Goal: Task Accomplishment & Management: Manage account settings

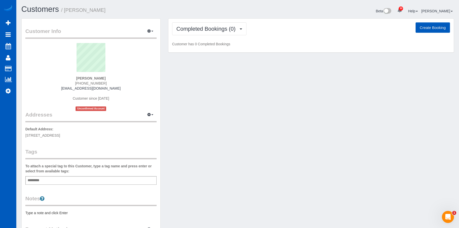
click at [433, 31] on button "Create Booking" at bounding box center [433, 27] width 34 height 11
select select "WA"
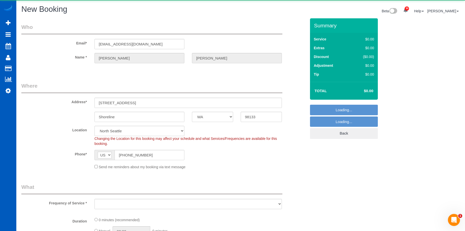
select select "object:1995"
select select "199"
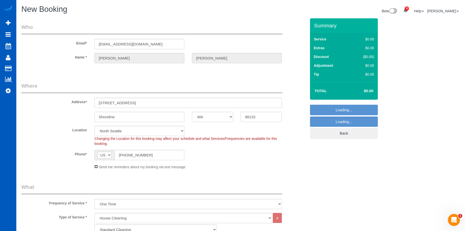
select select "object:2145"
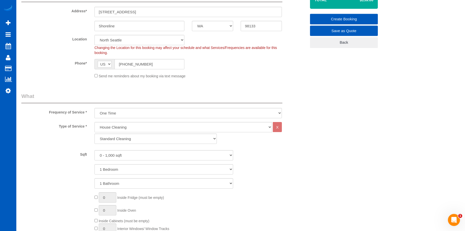
scroll to position [151, 0]
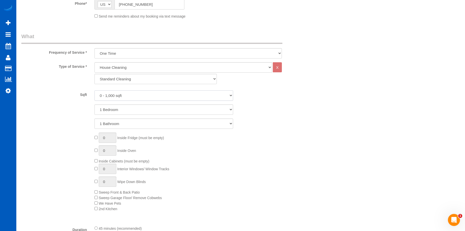
click at [137, 94] on select "0 - 1,000 sqft 1,001 - 1,500 sqft 1,501 - 2,000 sqft 2,001 - 2,500 sqft 2,501 -…" at bounding box center [163, 95] width 139 height 10
select select "1501"
click at [94, 90] on select "0 - 1,000 sqft 1,001 - 1,500 sqft 1,501 - 2,000 sqft 2,001 - 2,500 sqft 2,501 -…" at bounding box center [163, 95] width 139 height 10
click at [118, 109] on select "1 Bedroom 2 Bedrooms 3 Bedrooms 4 Bedrooms 5 Bedrooms 6 Bedrooms 7 Bedrooms" at bounding box center [163, 109] width 139 height 10
select select "3"
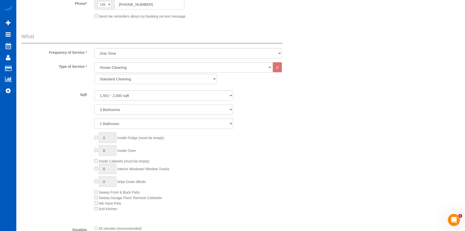
click at [94, 104] on select "1 Bedroom 2 Bedrooms 3 Bedrooms 4 Bedrooms 5 Bedrooms 6 Bedrooms 7 Bedrooms" at bounding box center [163, 109] width 139 height 10
click at [121, 124] on select "1 Bathroom 2 Bathrooms 3 Bathrooms 4 Bathrooms 5 Bathrooms 6 Bathrooms 7 Bathro…" at bounding box center [163, 124] width 139 height 10
select select "3"
click at [94, 119] on select "1 Bathroom 2 Bathrooms 3 Bathrooms 4 Bathrooms 5 Bathrooms 6 Bathrooms 7 Bathro…" at bounding box center [163, 124] width 139 height 10
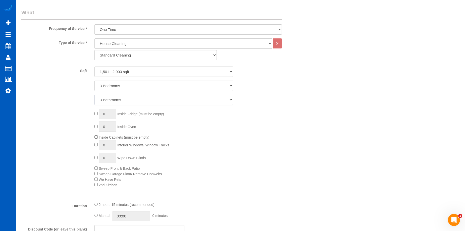
scroll to position [176, 0]
click at [96, 145] on span "0 Interior Windows/ Window Tracks" at bounding box center [131, 144] width 75 height 4
click at [104, 143] on input "1" at bounding box center [108, 144] width 18 height 10
drag, startPoint x: 108, startPoint y: 142, endPoint x: 91, endPoint y: 144, distance: 17.4
click at [91, 144] on div "0 Inside Fridge (must be empty) 0 Inside Oven Inside Cabinets (must be empty) 1…" at bounding box center [200, 146] width 219 height 79
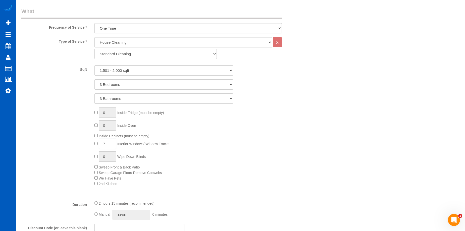
type input "7"
click at [228, 158] on div "0 Inside Fridge (must be empty) 0 Inside Oven Inside Cabinets (must be empty) 7…" at bounding box center [200, 146] width 219 height 79
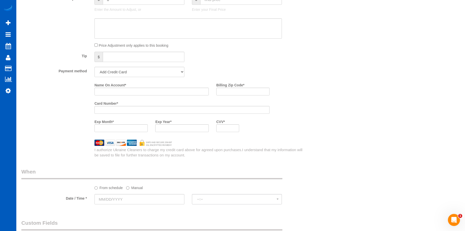
scroll to position [427, 0]
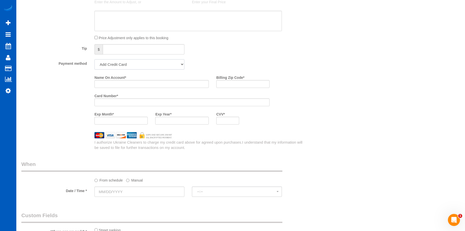
click at [161, 69] on select "Add Credit Card Cash Check Paypal" at bounding box center [139, 64] width 90 height 10
select select "string:cash"
click at [94, 59] on select "Add Credit Card Cash Check Paypal" at bounding box center [139, 64] width 90 height 10
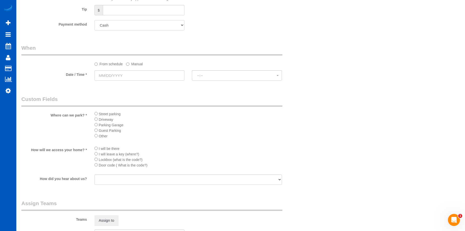
scroll to position [502, 0]
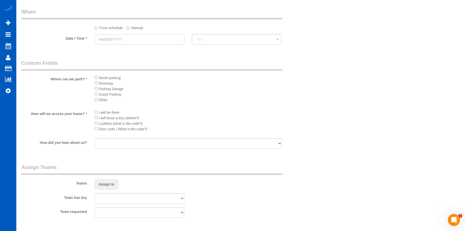
click at [144, 35] on input "text" at bounding box center [139, 39] width 90 height 10
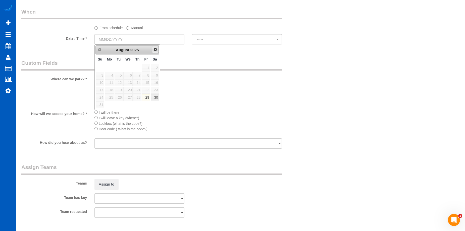
click at [155, 49] on span "Next" at bounding box center [155, 49] width 4 height 4
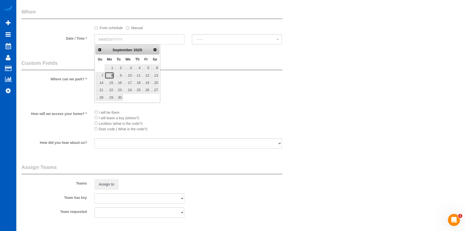
click at [113, 76] on link "8" at bounding box center [109, 75] width 9 height 7
type input "09/08/2025"
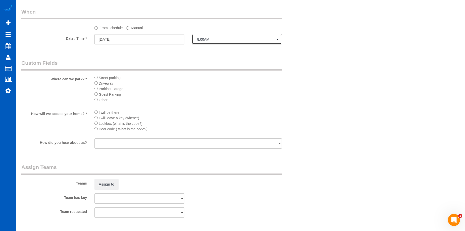
click at [207, 43] on button "8:00AM" at bounding box center [237, 39] width 90 height 10
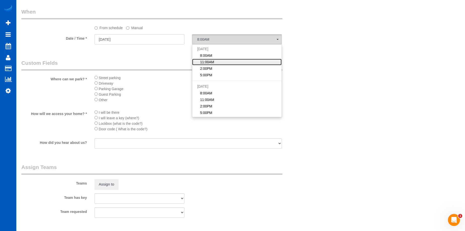
click at [217, 62] on link "11:00AM" at bounding box center [236, 62] width 89 height 7
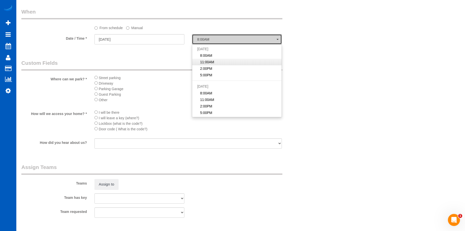
select select "spot2"
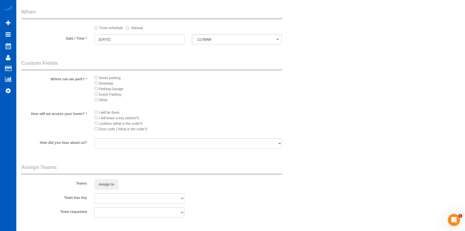
click at [106, 85] on span "Driveway" at bounding box center [106, 83] width 15 height 4
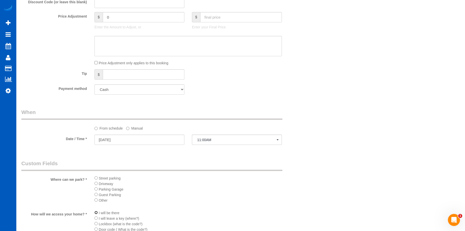
scroll to position [352, 0]
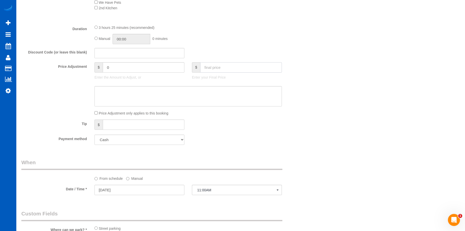
click at [247, 71] on input "text" at bounding box center [241, 67] width 82 height 10
type input "194"
click at [213, 94] on textarea at bounding box center [187, 96] width 187 height 21
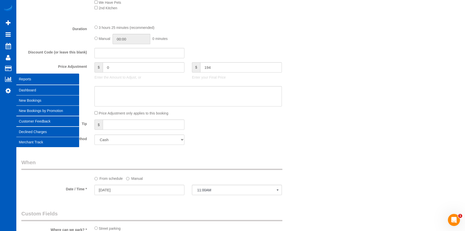
type input "-50"
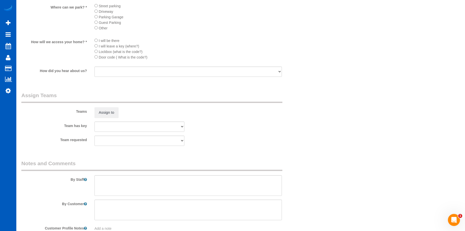
scroll to position [605, 0]
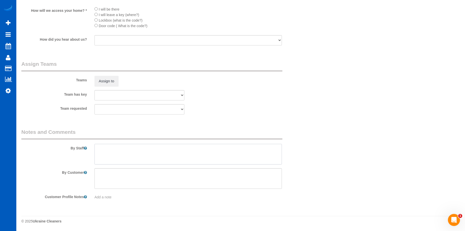
click at [145, 149] on textarea at bounding box center [187, 154] width 187 height 21
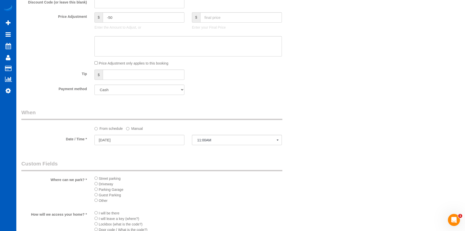
scroll to position [379, 0]
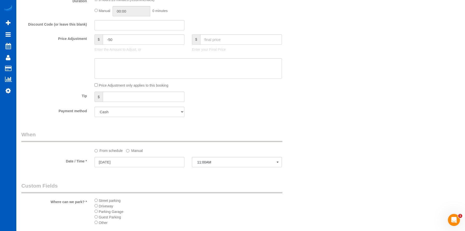
type textarea "Booked by Florencia."
click at [181, 73] on textarea at bounding box center [187, 68] width 187 height 21
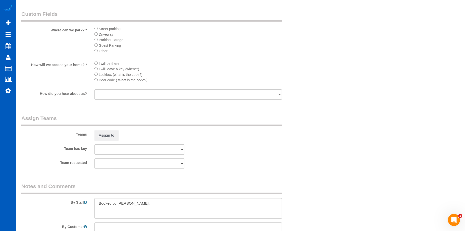
scroll to position [580, 0]
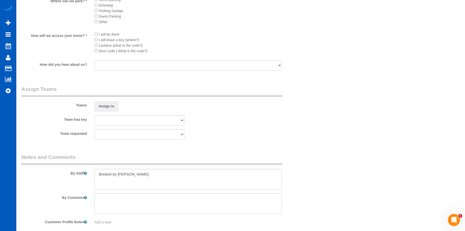
type textarea "Only about 1k sqft out of 1.9k sqft"
click at [151, 180] on textarea at bounding box center [187, 179] width 187 height 21
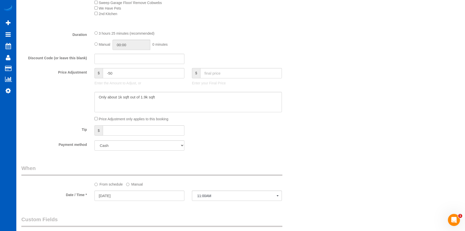
scroll to position [304, 0]
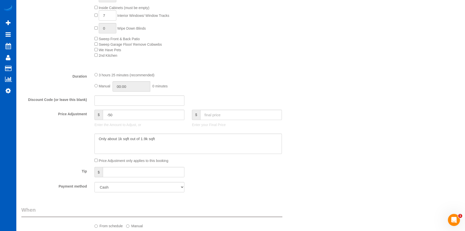
type textarea "Booked by Florencia. Bedroom and bathroom on the ground floor don't need to be …"
click at [203, 142] on textarea at bounding box center [187, 144] width 187 height 21
click at [192, 140] on textarea at bounding box center [187, 144] width 187 height 21
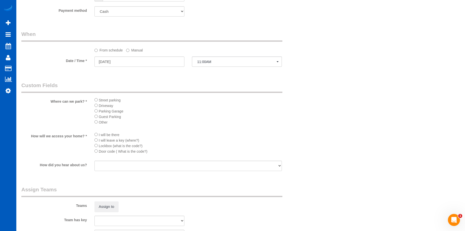
scroll to position [605, 0]
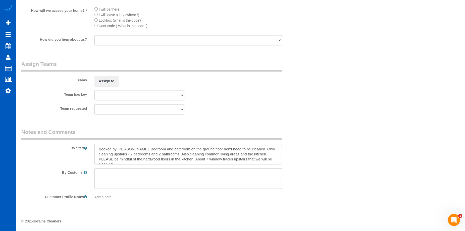
type textarea "Only about 1k sqft out of 1.9k sqft. Quoted for $184 monthly, $174 for bi-weekl…"
drag, startPoint x: 136, startPoint y: 149, endPoint x: 285, endPoint y: 161, distance: 150.1
click at [285, 161] on div at bounding box center [188, 154] width 195 height 21
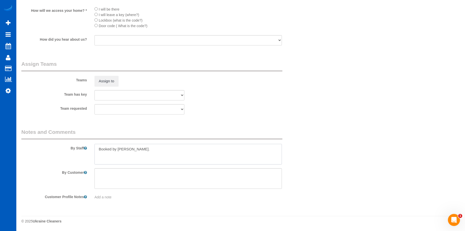
type textarea "Booked by Florencia."
click at [238, 180] on textarea at bounding box center [187, 178] width 187 height 21
paste textarea "Bedroom and bathroom on the ground floor don't need to be cleaned. Only cleanin…"
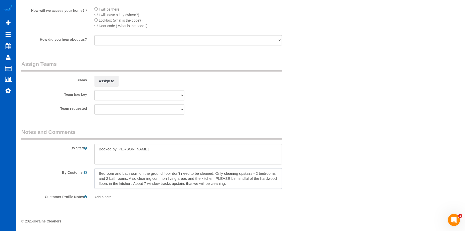
click at [254, 172] on textarea at bounding box center [187, 178] width 187 height 21
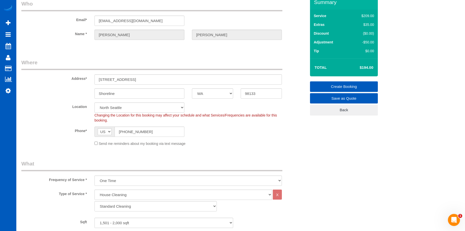
scroll to position [0, 0]
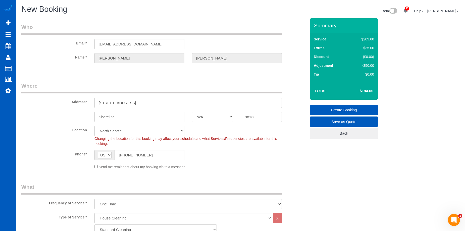
type textarea "Bedroom and bathroom on the ground floor don't need to be cleaned. Only cleanin…"
click at [331, 107] on link "Create Booking" at bounding box center [344, 110] width 68 height 11
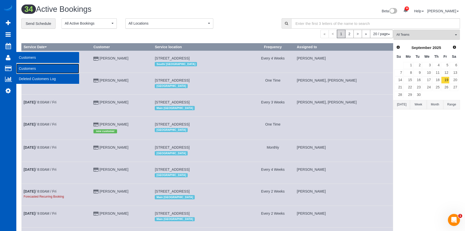
click at [26, 68] on link "Customers" at bounding box center [47, 69] width 63 height 10
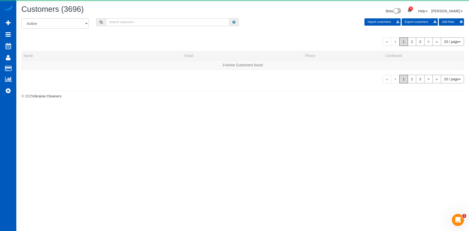
click at [124, 21] on input "text" at bounding box center [168, 22] width 124 height 8
paste input "Andreadugger22@gmail.com"
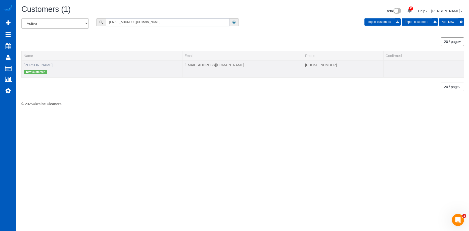
type input "Andreadugger22@gmail.com"
click at [38, 65] on link "Andrea Dugger" at bounding box center [38, 65] width 29 height 4
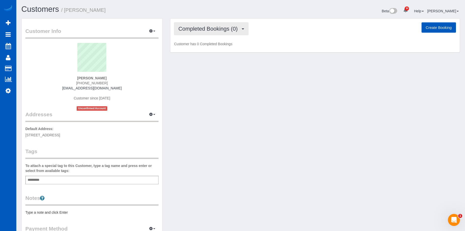
click at [219, 30] on span "Completed Bookings (0)" at bounding box center [209, 29] width 62 height 6
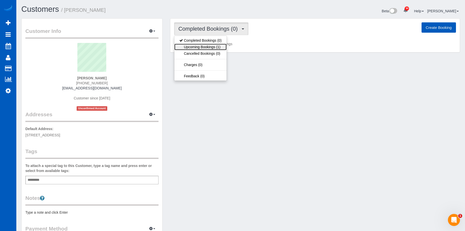
click at [217, 45] on link "Upcoming Bookings (1)" at bounding box center [200, 47] width 52 height 7
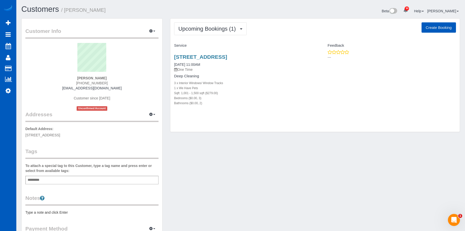
click at [436, 30] on button "Create Booking" at bounding box center [438, 27] width 34 height 11
select select "WA"
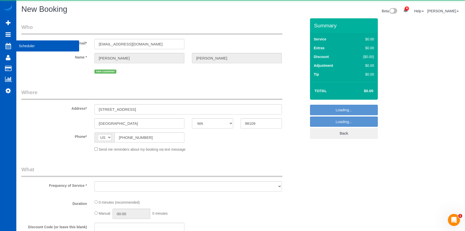
select select "string:fspay-5f67b0d7-0347-4317-beb2-cb49b981314c"
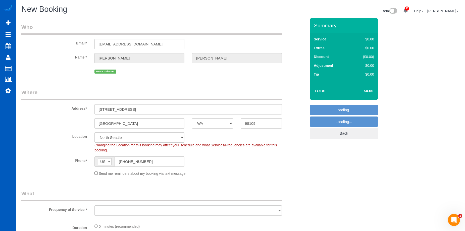
select select "object:3939"
select select "199"
select select "5"
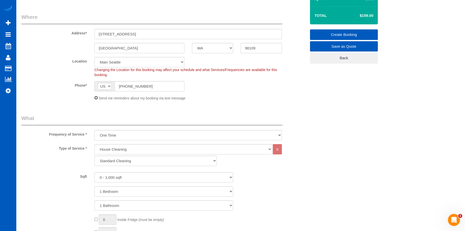
scroll to position [126, 0]
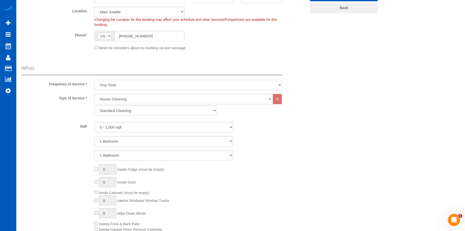
click at [172, 84] on select "One Time Weekly - 15.00% Every 2 Weeks - 10.00% Every 4 Weeks - 5.00% Every 2 M…" at bounding box center [187, 85] width 187 height 10
select select "object:4174"
click at [94, 80] on select "One Time Weekly - 15.00% Every 2 Weeks - 10.00% Every 4 Weeks - 5.00% Every 2 M…" at bounding box center [187, 85] width 187 height 10
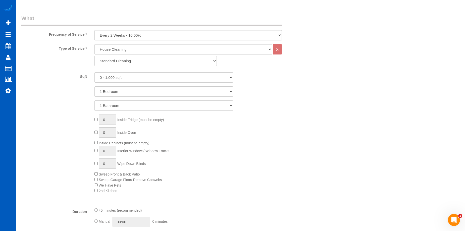
scroll to position [151, 0]
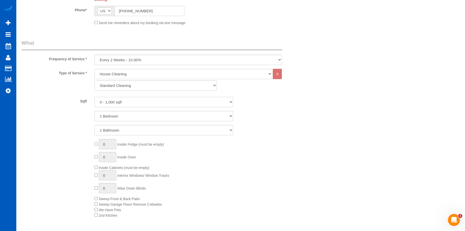
drag, startPoint x: 197, startPoint y: 100, endPoint x: 195, endPoint y: 104, distance: 4.7
click at [197, 100] on select "0 - 1,000 sqft 1,001 - 1,500 sqft 1,501 - 2,000 sqft 2,001 - 2,500 sqft 2,501 -…" at bounding box center [163, 102] width 139 height 10
select select "1001"
click at [94, 97] on select "0 - 1,000 sqft 1,001 - 1,500 sqft 1,501 - 2,000 sqft 2,001 - 2,500 sqft 2,501 -…" at bounding box center [163, 102] width 139 height 10
click at [179, 118] on select "1 Bedroom 2 Bedrooms 3 Bedrooms 4 Bedrooms 5 Bedrooms 6 Bedrooms 7 Bedrooms" at bounding box center [163, 116] width 139 height 10
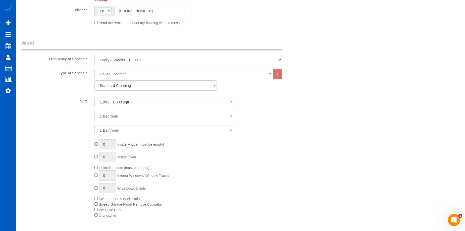
select select "3"
click at [94, 111] on select "1 Bedroom 2 Bedrooms 3 Bedrooms 4 Bedrooms 5 Bedrooms 6 Bedrooms 7 Bedrooms" at bounding box center [163, 116] width 139 height 10
click at [174, 128] on select "1 Bathroom 2 Bathrooms 3 Bathrooms 4 Bathrooms 5 Bathrooms 6 Bathrooms 7 Bathro…" at bounding box center [163, 130] width 139 height 10
select select "2"
click at [94, 125] on select "1 Bathroom 2 Bathrooms 3 Bathrooms 4 Bathrooms 5 Bathrooms 6 Bathrooms 7 Bathro…" at bounding box center [163, 130] width 139 height 10
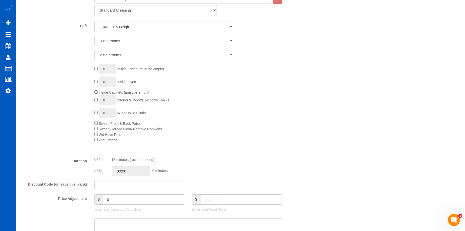
scroll to position [301, 0]
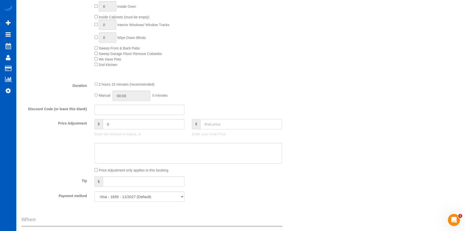
click at [227, 120] on input "text" at bounding box center [241, 124] width 82 height 10
type input "150"
click at [214, 145] on textarea at bounding box center [187, 153] width 187 height 21
type input "-47.1"
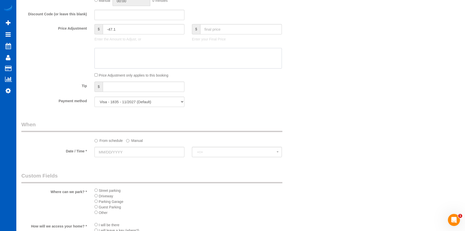
scroll to position [452, 0]
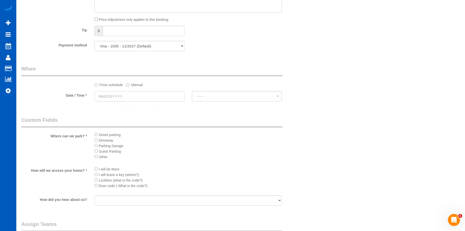
click at [176, 98] on input "text" at bounding box center [139, 96] width 90 height 10
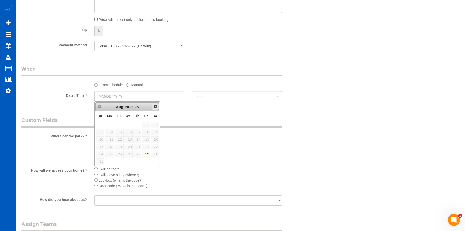
click at [156, 108] on link "Next" at bounding box center [155, 106] width 7 height 7
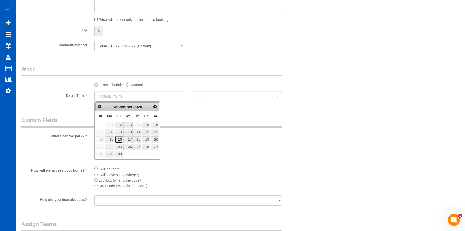
click at [118, 139] on link "16" at bounding box center [119, 139] width 8 height 7
type input "09/16/2025"
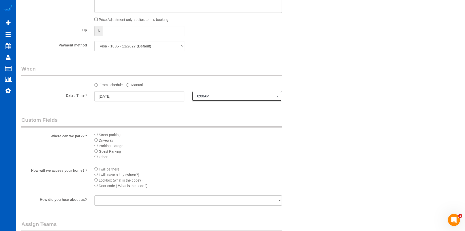
click at [210, 93] on button "8:00AM" at bounding box center [237, 96] width 90 height 10
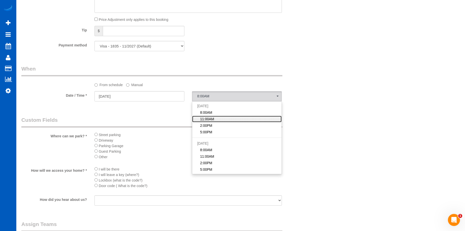
click at [213, 117] on span "11:00AM" at bounding box center [207, 119] width 14 height 5
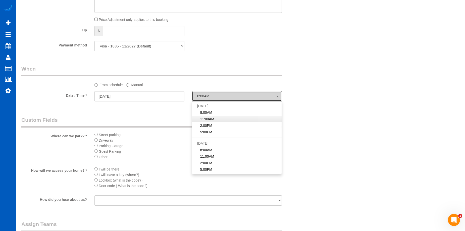
select select "spot21"
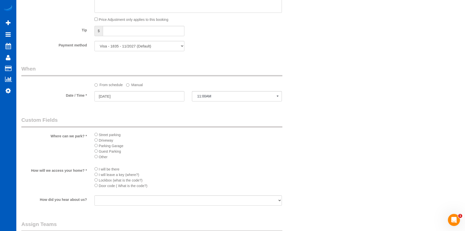
click at [95, 167] on li "I will be there" at bounding box center [187, 169] width 187 height 6
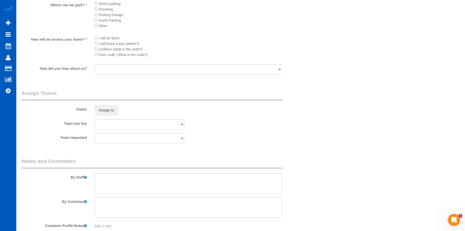
scroll to position [612, 0]
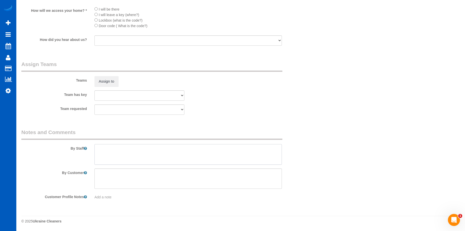
click at [145, 154] on textarea at bounding box center [187, 154] width 187 height 21
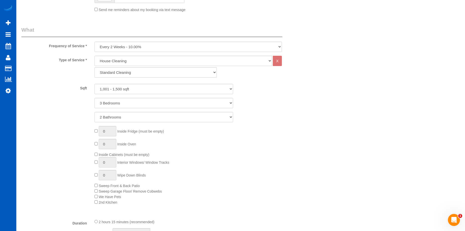
scroll to position [210, 0]
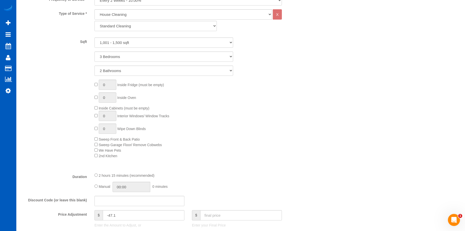
type textarea "Booked by Aaron. Maximum 3 hours for 1 girl."
click at [135, 186] on input "02:15" at bounding box center [132, 187] width 38 height 10
type input "03:00"
click at [123, 210] on li "03:00" at bounding box center [126, 209] width 22 height 7
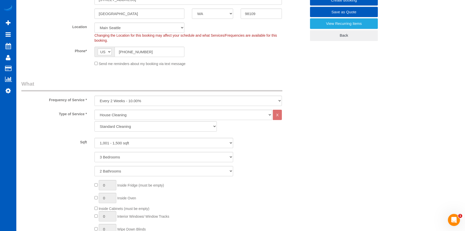
select select "spot41"
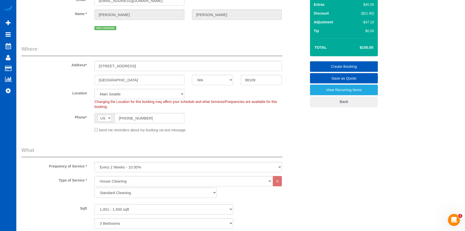
scroll to position [34, 0]
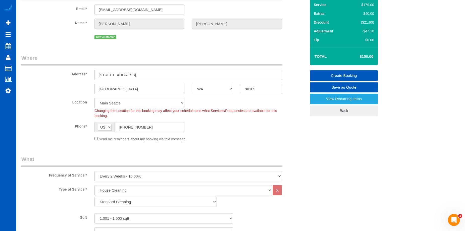
click at [320, 72] on link "Create Booking" at bounding box center [344, 75] width 68 height 11
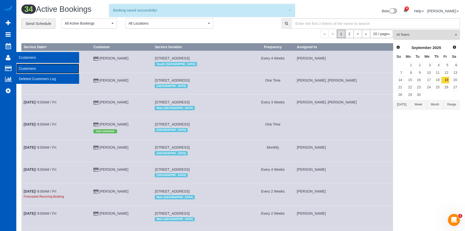
click at [24, 69] on link "Customers" at bounding box center [47, 69] width 63 height 10
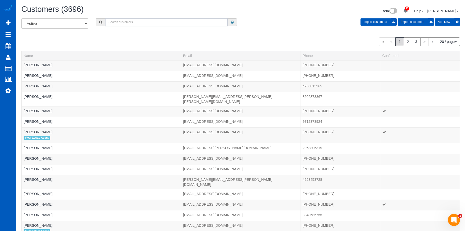
click at [131, 19] on input "text" at bounding box center [166, 22] width 122 height 8
paste input "Andrea Dugger"
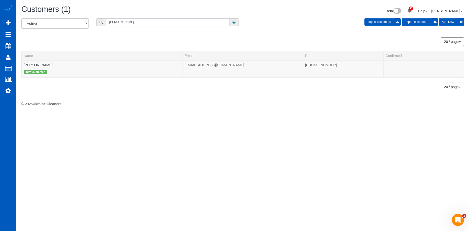
click at [142, 22] on input "Andrea Dugger" at bounding box center [168, 22] width 124 height 8
drag, startPoint x: 83, startPoint y: 20, endPoint x: 47, endPoint y: 16, distance: 36.4
click at [48, 16] on div "Customers (1) Beta 30 Your Notifications You have 0 alerts × You have 2 to char…" at bounding box center [242, 57] width 452 height 114
paste input "leah@goleah.com"
type input "leah@goleah.com"
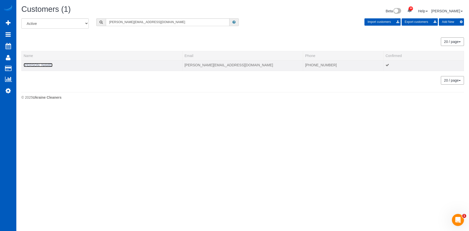
click at [38, 64] on link "Leah Schulz" at bounding box center [38, 65] width 29 height 4
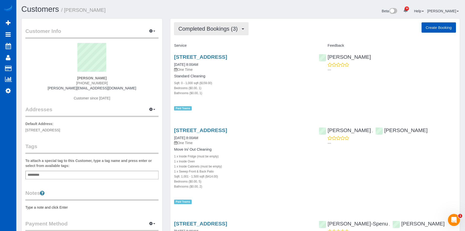
click at [220, 34] on button "Completed Bookings (3)" at bounding box center [211, 28] width 74 height 13
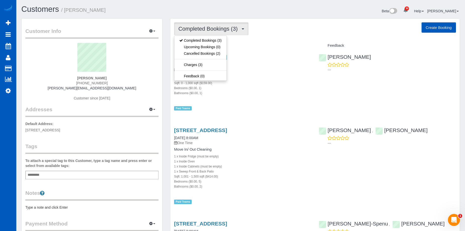
click at [220, 34] on button "Completed Bookings (3)" at bounding box center [211, 28] width 74 height 13
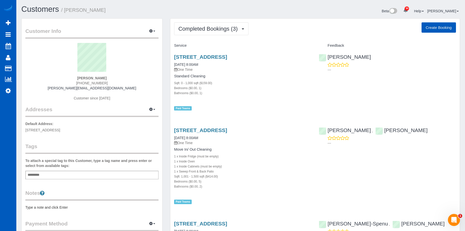
click at [39, 174] on input "text" at bounding box center [34, 175] width 17 height 7
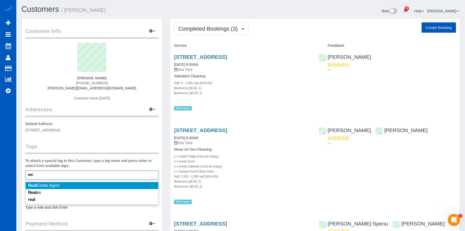
type input "****"
click at [48, 183] on li "Real Estate Agent" at bounding box center [92, 185] width 133 height 7
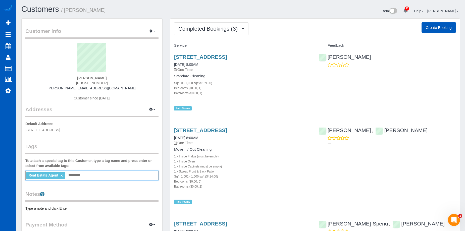
click at [433, 26] on button "Create Booking" at bounding box center [438, 27] width 34 height 11
select select "WA"
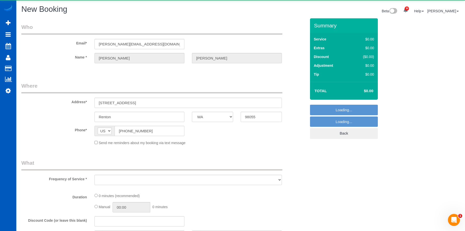
select select "object:6080"
select select "string:fspay-7be27db6-0316-47dc-b680-4aa7eac61885"
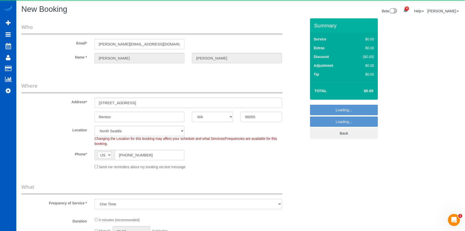
select select "199"
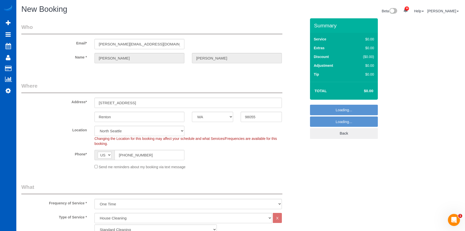
select select "object:6342"
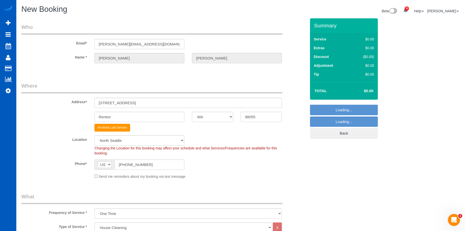
select select "8"
select select "object:6436"
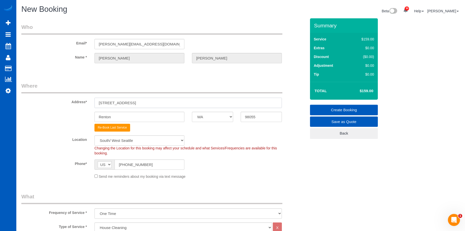
click at [128, 101] on input "506 S 15th St" at bounding box center [187, 103] width 187 height 10
drag, startPoint x: 86, startPoint y: 103, endPoint x: 46, endPoint y: 99, distance: 40.4
click at [42, 99] on div "Address* 506 S 15th St" at bounding box center [164, 95] width 292 height 26
paste input "1514 232nd Pl SW, Bothell, WA 98021"
drag, startPoint x: 152, startPoint y: 101, endPoint x: 202, endPoint y: 100, distance: 50.0
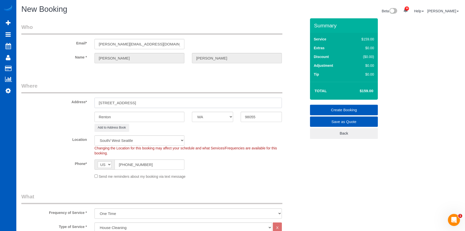
click at [202, 100] on input "1514 232nd Pl SW, Bothell, WA 98021" at bounding box center [187, 103] width 187 height 10
click at [167, 107] on input "1514 232nd Pl SW, Bothell, WA 98021" at bounding box center [187, 103] width 187 height 10
drag, startPoint x: 153, startPoint y: 102, endPoint x: 191, endPoint y: 104, distance: 38.5
click at [191, 104] on input "1514 232nd Pl SW, Bothell, WA 98021" at bounding box center [187, 103] width 187 height 10
type input "1514 232nd Pl SW, Bothell, WA"
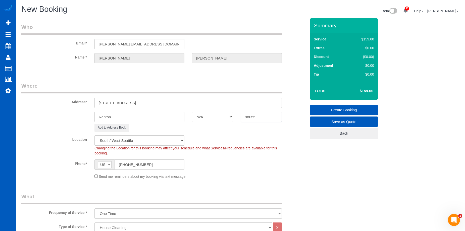
click at [254, 115] on input "98055" at bounding box center [261, 117] width 41 height 10
drag, startPoint x: 251, startPoint y: 117, endPoint x: 211, endPoint y: 116, distance: 39.4
click at [211, 117] on div "Renton AK AL AR AZ CA CO CT DC DE FL GA HI IA ID IL IN KS KY LA MA MD ME MI MN …" at bounding box center [164, 117] width 292 height 10
paste input "21"
type input "98021"
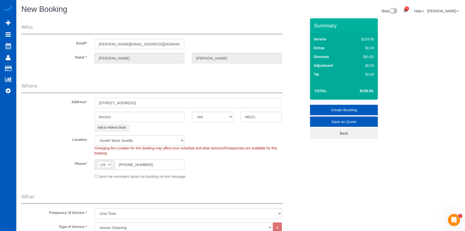
drag, startPoint x: 132, startPoint y: 102, endPoint x: 144, endPoint y: 102, distance: 11.6
click at [144, 102] on input "1514 232nd Pl SW, Bothell, WA" at bounding box center [187, 103] width 187 height 10
type input "1514 232nd Pl SW, , WA"
click at [133, 117] on input "Renton" at bounding box center [139, 117] width 90 height 10
select select "1"
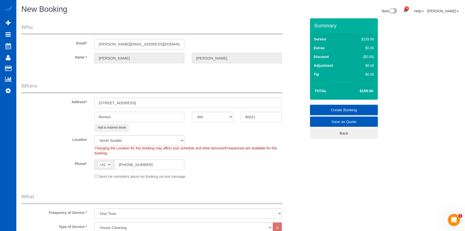
drag, startPoint x: 139, startPoint y: 117, endPoint x: 85, endPoint y: 110, distance: 53.6
click at [74, 112] on div "Renton AK AL AR AZ CA CO CT DC DE FL GA HI IA ID IL IN KS KY LA MA MD ME MI MN …" at bounding box center [164, 117] width 292 height 10
paste input "Bothell"
type input "Bothell"
select select "object:6657"
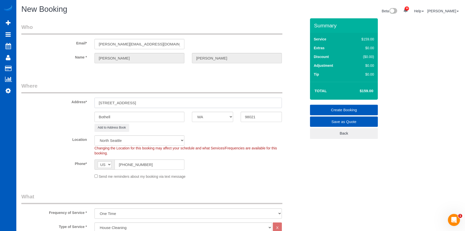
drag, startPoint x: 149, startPoint y: 104, endPoint x: 130, endPoint y: 104, distance: 18.8
click at [130, 104] on input "1514 232nd Pl SW, , WA" at bounding box center [187, 103] width 187 height 10
type input "1514 232nd Pl SW"
click at [250, 165] on div "Phone* AF AL DZ AD AO AI AQ AG AR AM AW AU AT AZ BS BH BD BB BY BE BZ BJ BM BT …" at bounding box center [164, 164] width 292 height 10
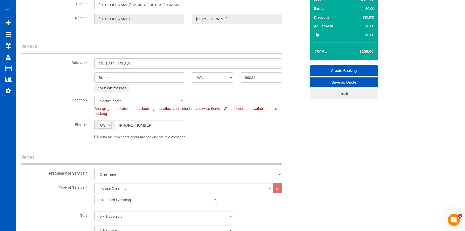
scroll to position [100, 0]
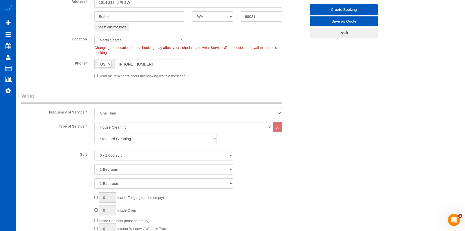
click at [166, 153] on select "0 - 1,000 sqft 1,001 - 1,500 sqft 1,501 - 2,000 sqft 2,001 - 2,500 sqft 2,501 -…" at bounding box center [163, 155] width 139 height 10
select select "2501"
click at [94, 150] on select "0 - 1,000 sqft 1,001 - 1,500 sqft 1,501 - 2,000 sqft 2,001 - 2,500 sqft 2,501 -…" at bounding box center [163, 155] width 139 height 10
click at [160, 171] on select "1 Bedroom 2 Bedrooms 3 Bedrooms 4 Bedrooms 5 Bedrooms 6 Bedrooms 7 Bedrooms" at bounding box center [163, 169] width 139 height 10
select select "5"
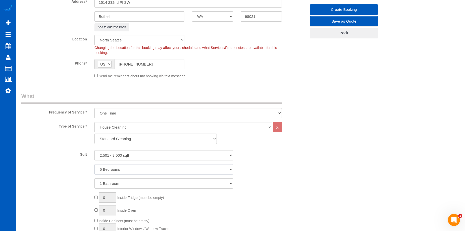
click at [94, 164] on select "1 Bedroom 2 Bedrooms 3 Bedrooms 4 Bedrooms 5 Bedrooms 6 Bedrooms 7 Bedrooms" at bounding box center [163, 169] width 139 height 10
click at [154, 180] on select "1 Bathroom 2 Bathrooms 3 Bathrooms 4 Bathrooms 5 Bathrooms 6 Bathrooms 7 Bathro…" at bounding box center [163, 183] width 139 height 10
select select "3"
click at [94, 178] on select "1 Bathroom 2 Bathrooms 3 Bathrooms 4 Bathrooms 5 Bathrooms 6 Bathrooms 7 Bathro…" at bounding box center [163, 183] width 139 height 10
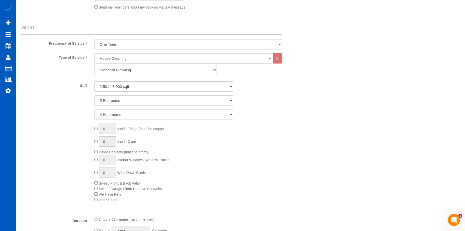
scroll to position [201, 0]
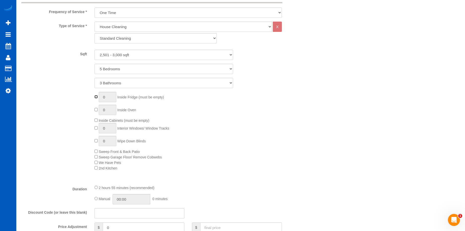
type input "1"
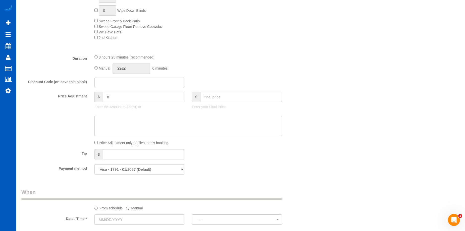
scroll to position [402, 0]
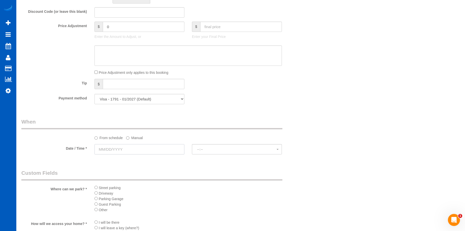
click at [153, 146] on input "text" at bounding box center [139, 149] width 90 height 10
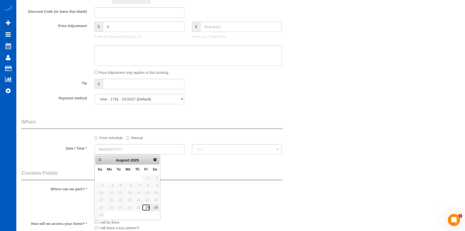
click at [148, 205] on link "29" at bounding box center [146, 207] width 8 height 7
type input "08/29/2025"
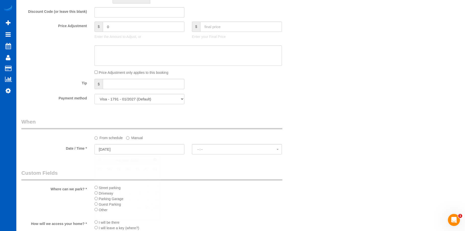
select select "spot60"
click at [136, 139] on label "Manual" at bounding box center [134, 137] width 17 height 7
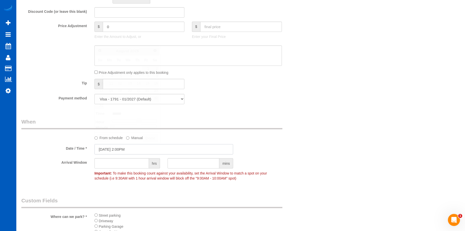
click at [133, 147] on input "08/29/2025 2:00PM" at bounding box center [163, 149] width 139 height 10
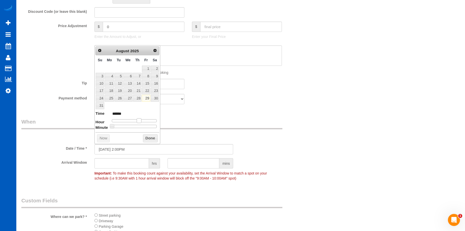
type input "08/29/2025 1:00PM"
type input "******"
type input "08/29/2025 12:00PM"
type input "*******"
type input "08/29/2025 11:00AM"
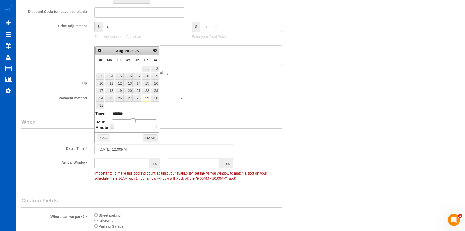
type input "*******"
type input "08/29/2025 10:00AM"
type input "*******"
type input "08/29/2025 9:00AM"
type input "******"
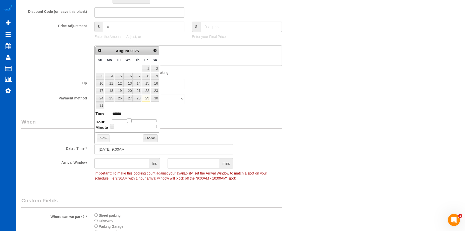
drag, startPoint x: 138, startPoint y: 123, endPoint x: 129, endPoint y: 123, distance: 9.6
click at [129, 123] on dl "Time ****** Hour Minute Second Millisecond Microsecond Time Zone ***** ***** **…" at bounding box center [127, 119] width 64 height 17
click at [150, 139] on button "Done" at bounding box center [150, 138] width 15 height 8
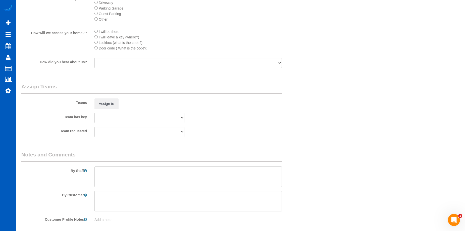
scroll to position [628, 0]
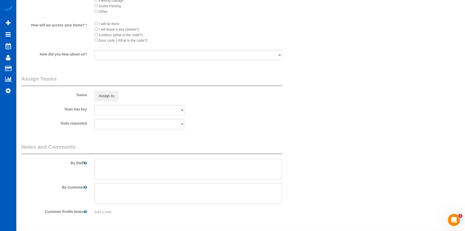
click at [155, 172] on textarea at bounding box center [187, 169] width 187 height 21
click at [153, 170] on textarea at bounding box center [187, 169] width 187 height 21
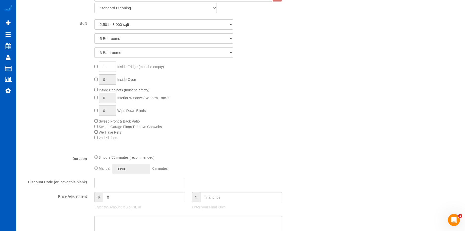
scroll to position [276, 0]
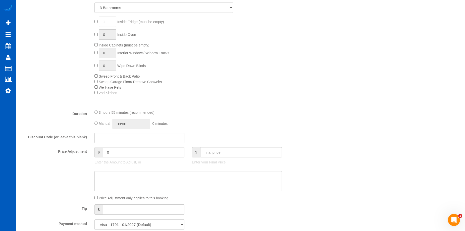
type textarea "Booked by Florencia. Vacant home. Please go over kitchen - fridge is apparently…"
click at [219, 156] on input "text" at bounding box center [241, 152] width 82 height 10
type input "350"
click at [208, 181] on textarea at bounding box center [187, 181] width 187 height 21
type input "-39"
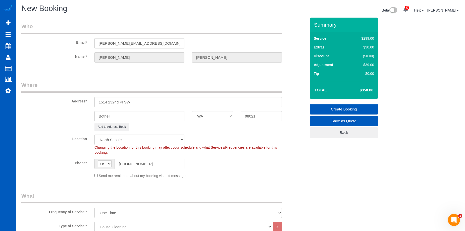
scroll to position [0, 0]
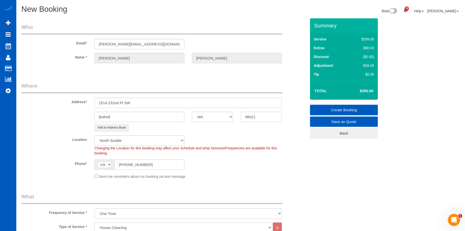
click at [332, 105] on link "Create Booking" at bounding box center [344, 110] width 68 height 11
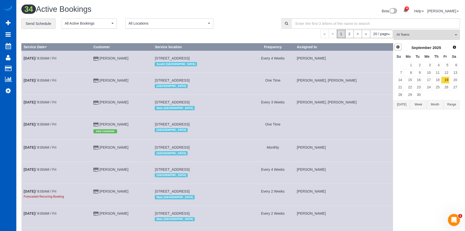
click at [397, 46] on span "Prev" at bounding box center [398, 47] width 4 height 4
click at [443, 94] on link "29" at bounding box center [445, 94] width 8 height 7
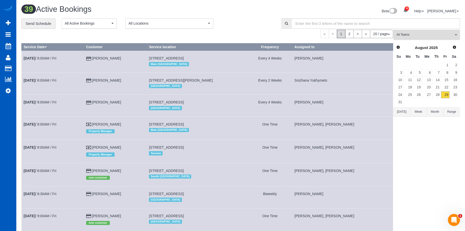
click at [433, 33] on span "All Teams" at bounding box center [424, 35] width 57 height 4
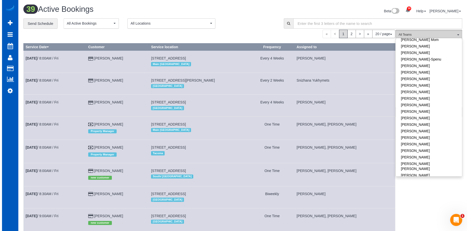
scroll to position [176, 0]
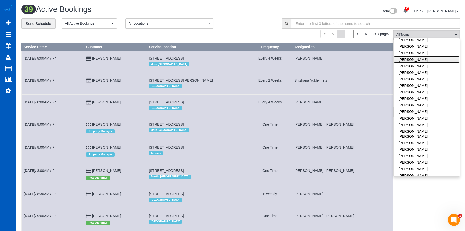
click at [436, 56] on link "[PERSON_NAME]" at bounding box center [427, 59] width 66 height 7
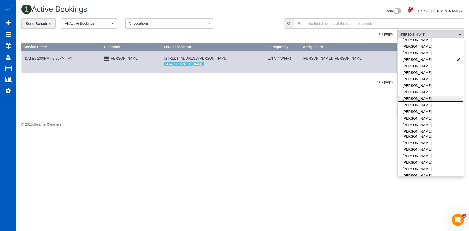
click at [424, 95] on link "[PERSON_NAME]" at bounding box center [430, 98] width 66 height 7
click at [224, 33] on div "20 / page 10 / page 20 / page 30 / page 40 / page 50 / page 100 / page" at bounding box center [208, 34] width 375 height 9
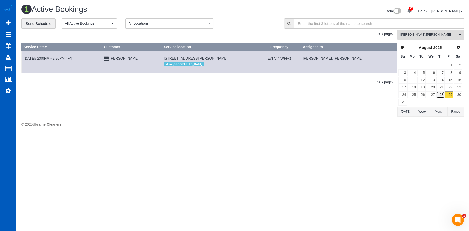
click at [441, 94] on link "28" at bounding box center [440, 94] width 8 height 7
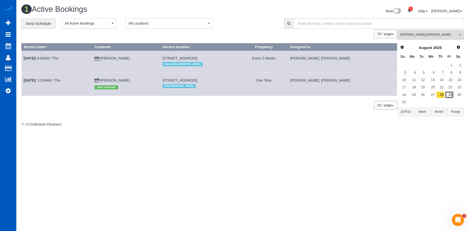
click at [447, 93] on link "29" at bounding box center [449, 94] width 8 height 7
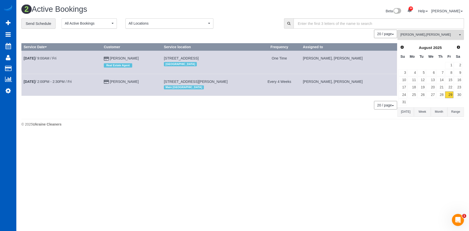
click at [435, 32] on button "Kateryna Maherovska , Mariia Maherovska All Teams" at bounding box center [430, 35] width 67 height 10
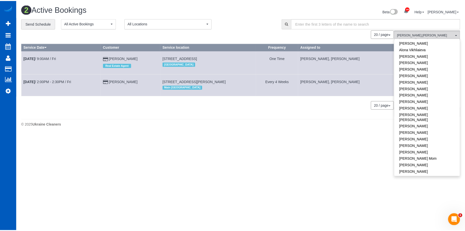
scroll to position [0, 0]
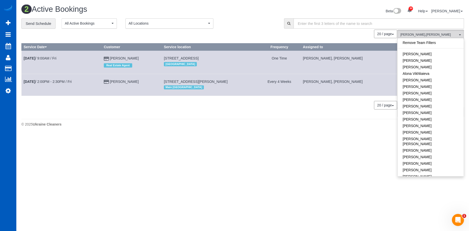
click at [432, 42] on link "Remove Team Filters" at bounding box center [430, 42] width 66 height 7
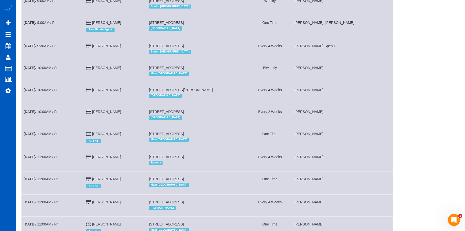
scroll to position [305, 0]
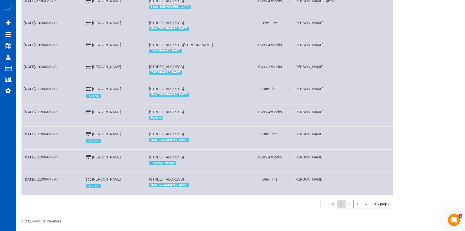
click at [342, 205] on span "1" at bounding box center [341, 204] width 9 height 9
click at [346, 204] on link "2" at bounding box center [349, 204] width 9 height 9
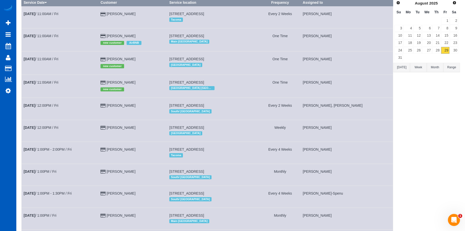
scroll to position [0, 0]
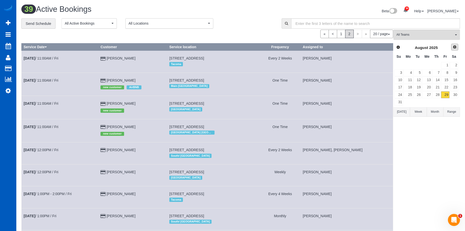
click at [456, 47] on span "Next" at bounding box center [455, 47] width 4 height 4
click at [411, 72] on link "8" at bounding box center [407, 72] width 9 height 7
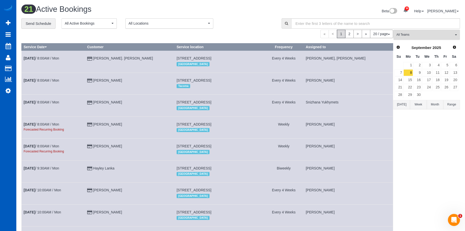
click at [432, 33] on span "All Teams" at bounding box center [424, 35] width 57 height 4
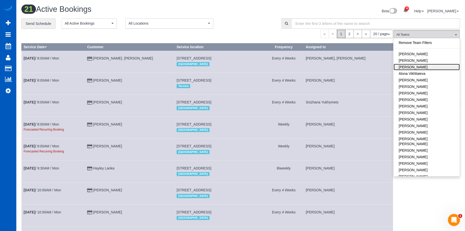
click at [428, 65] on link "[PERSON_NAME]" at bounding box center [427, 67] width 66 height 7
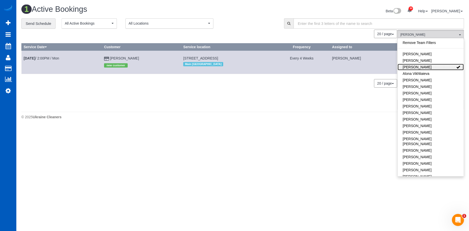
click at [437, 67] on link "[PERSON_NAME]" at bounding box center [430, 67] width 66 height 7
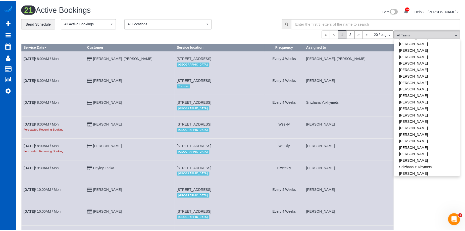
scroll to position [365, 0]
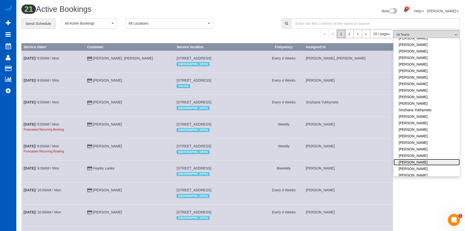
click at [425, 159] on link "[PERSON_NAME]" at bounding box center [427, 162] width 66 height 7
click at [425, 165] on link "[PERSON_NAME]" at bounding box center [427, 168] width 66 height 7
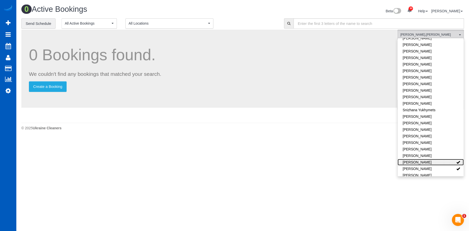
click at [430, 159] on link "[PERSON_NAME]" at bounding box center [430, 162] width 66 height 7
click at [430, 165] on link "[PERSON_NAME]" at bounding box center [430, 168] width 66 height 7
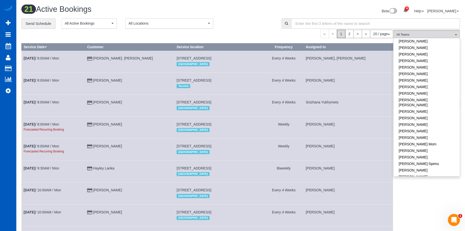
scroll to position [0, 0]
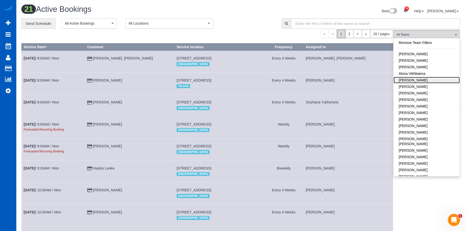
click at [441, 80] on link "[PERSON_NAME]" at bounding box center [427, 80] width 66 height 7
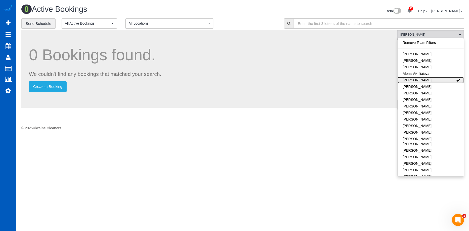
click at [441, 80] on link "[PERSON_NAME]" at bounding box center [430, 80] width 66 height 7
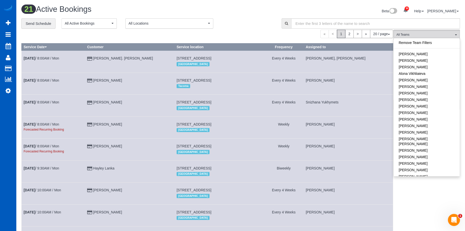
click at [310, 15] on div "Beta 30 Your Notifications You have 0 alerts × You have 2 to charge for 08/26/2…" at bounding box center [352, 11] width 223 height 13
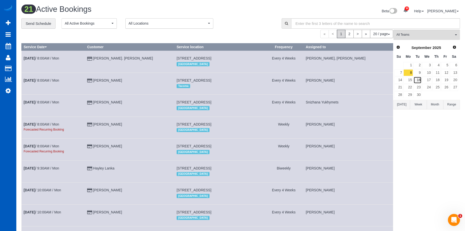
click at [416, 79] on link "16" at bounding box center [417, 80] width 8 height 7
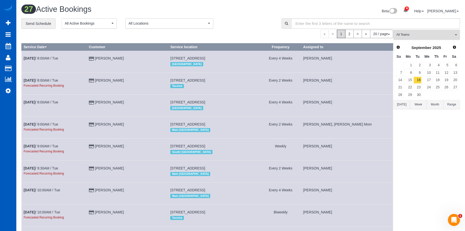
click at [423, 39] on button "All Teams" at bounding box center [426, 35] width 67 height 10
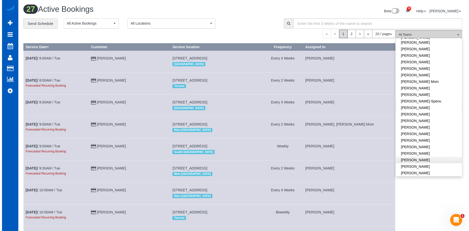
scroll to position [100, 0]
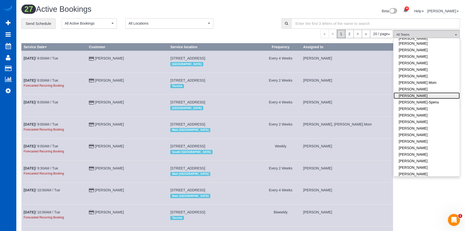
click at [430, 92] on link "[PERSON_NAME]" at bounding box center [427, 95] width 66 height 7
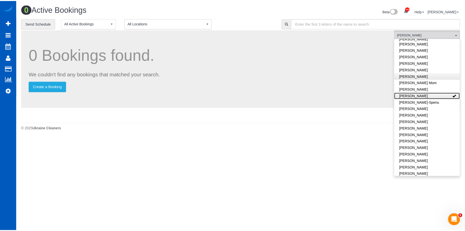
scroll to position [0, 0]
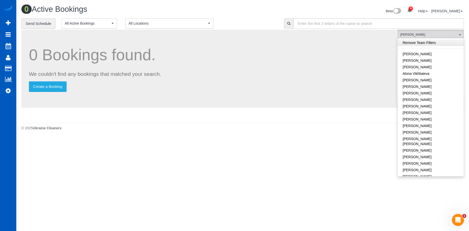
click at [433, 42] on link "Remove Team Filters" at bounding box center [430, 42] width 66 height 7
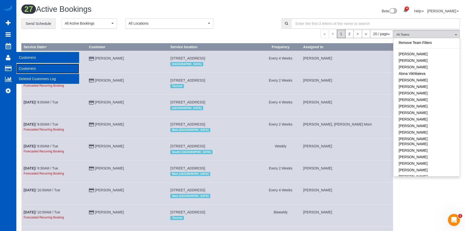
click at [26, 67] on link "Customers" at bounding box center [47, 69] width 63 height 10
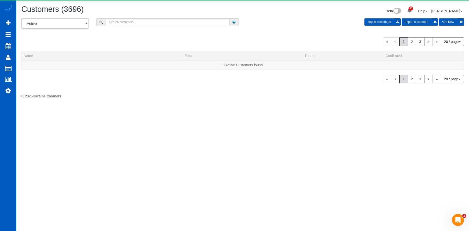
click at [148, 24] on input "text" at bounding box center [168, 22] width 124 height 8
paste input "Amy Green"
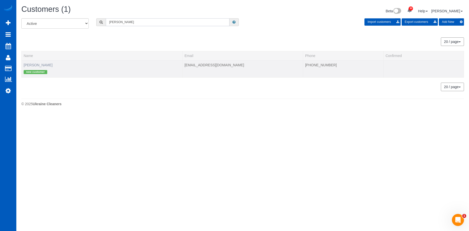
type input "Amy Green"
click at [36, 65] on link "Amy Green" at bounding box center [38, 65] width 29 height 4
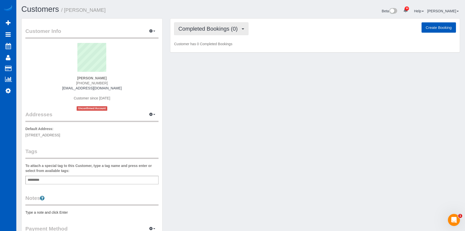
click at [205, 29] on span "Completed Bookings (0)" at bounding box center [209, 29] width 62 height 6
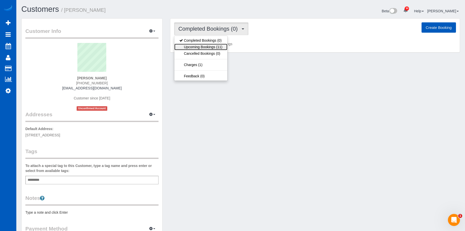
click at [205, 45] on link "Upcoming Bookings (11)" at bounding box center [200, 47] width 53 height 7
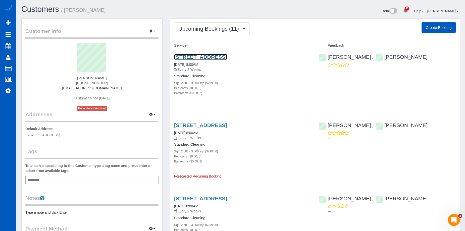
click at [221, 56] on link "5421 S 150th St, Tukwila, WA 98178" at bounding box center [200, 57] width 53 height 6
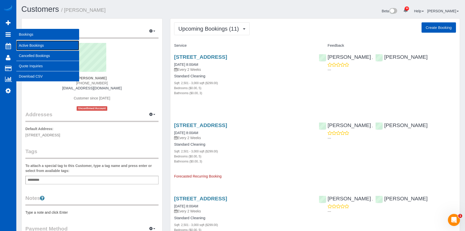
click at [23, 45] on link "Active Bookings" at bounding box center [47, 45] width 63 height 10
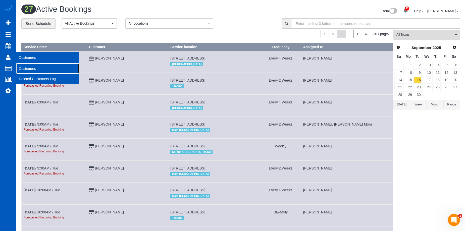
click at [29, 69] on link "Customers" at bounding box center [47, 69] width 63 height 10
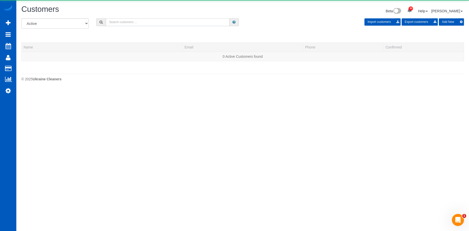
click at [158, 20] on input "text" at bounding box center [168, 22] width 124 height 8
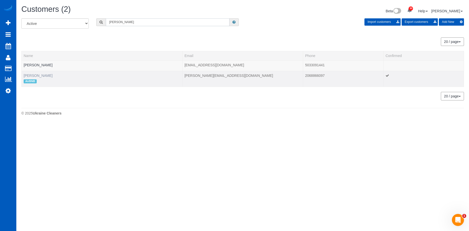
type input "Byron"
click at [30, 76] on link "Byron Fester" at bounding box center [38, 76] width 29 height 4
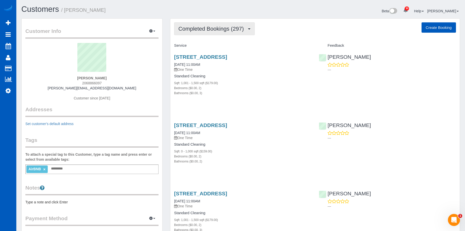
click at [206, 25] on button "Completed Bookings (297)" at bounding box center [214, 28] width 81 height 13
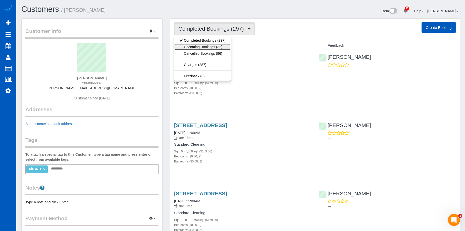
click at [202, 46] on link "Upcoming Bookings (32)" at bounding box center [202, 47] width 56 height 7
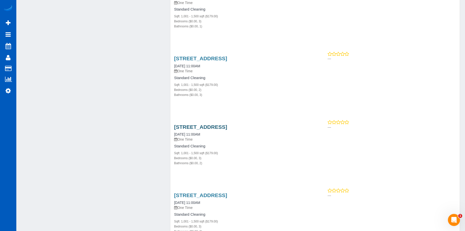
scroll to position [1579, 0]
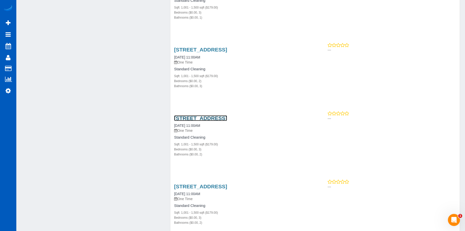
click at [220, 118] on link "1626 39th Ave E Unit B, Seattle, WA 98112" at bounding box center [200, 118] width 53 height 6
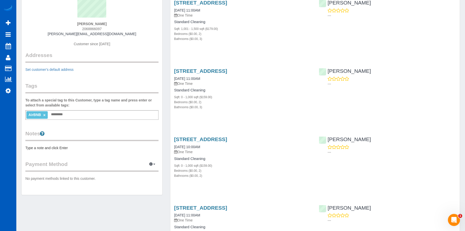
scroll to position [0, 0]
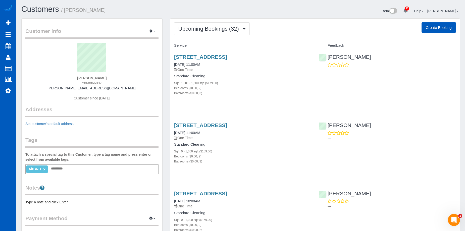
click at [436, 24] on button "Create Booking" at bounding box center [438, 27] width 34 height 11
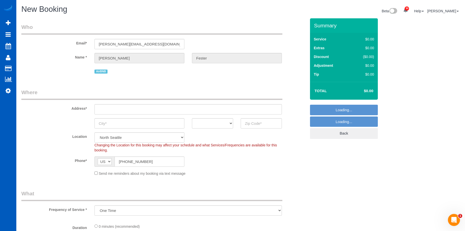
select select "object:15485"
select select "199"
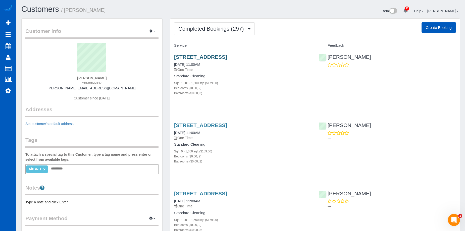
scroll to position [75, 0]
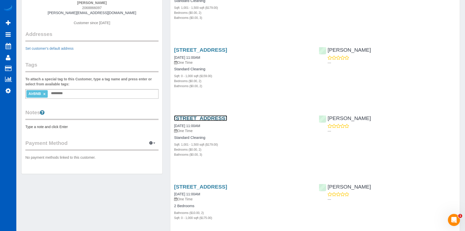
click at [227, 118] on link "3705 Northeast 52nd Street, Seattle, WA 98105" at bounding box center [200, 118] width 53 height 6
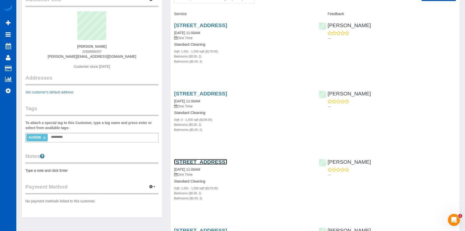
scroll to position [0, 0]
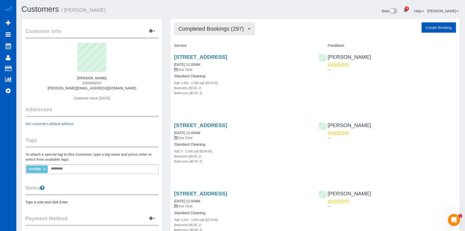
click at [227, 31] on span "Completed Bookings (297)" at bounding box center [212, 29] width 68 height 6
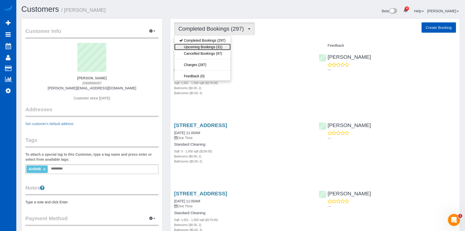
click at [217, 48] on link "Upcoming Bookings (31)" at bounding box center [202, 47] width 56 height 7
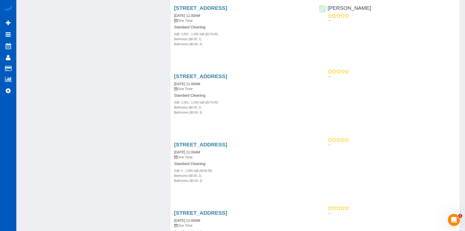
scroll to position [427, 0]
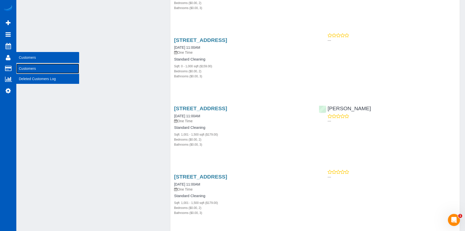
click at [23, 69] on link "Customers" at bounding box center [47, 69] width 63 height 10
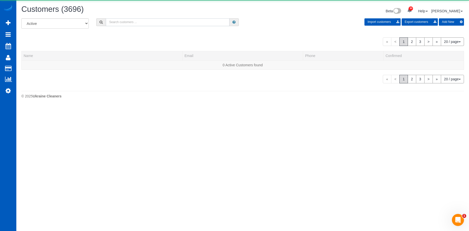
click at [122, 22] on input "text" at bounding box center [168, 22] width 124 height 8
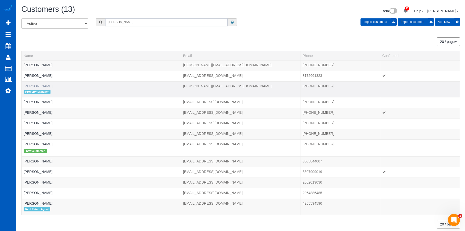
type input "Ashley"
click at [37, 87] on link "Ashley Bedard" at bounding box center [38, 86] width 29 height 4
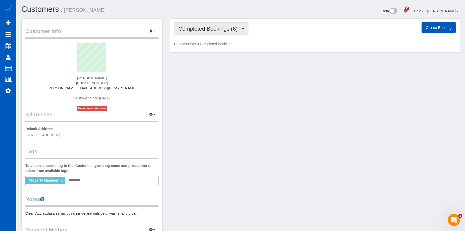
click at [209, 29] on span "Completed Bookings (6)" at bounding box center [209, 29] width 62 height 6
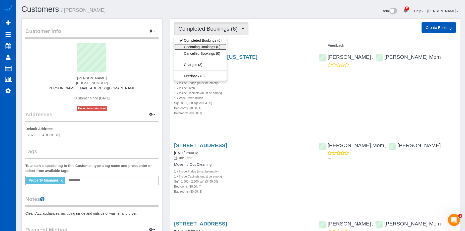
click at [209, 47] on link "Upcoming Bookings (0)" at bounding box center [200, 47] width 52 height 7
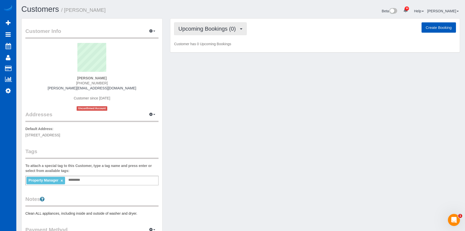
click at [235, 29] on span "Upcoming Bookings (0)" at bounding box center [208, 29] width 60 height 6
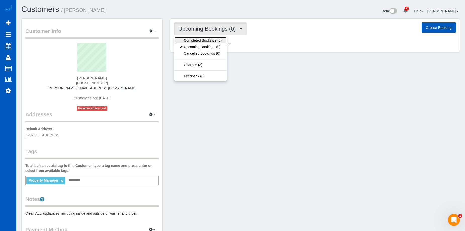
drag, startPoint x: 216, startPoint y: 39, endPoint x: 257, endPoint y: 25, distance: 43.7
click at [215, 39] on link "Completed Bookings (6)" at bounding box center [200, 40] width 52 height 7
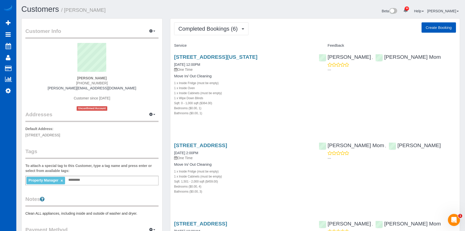
click at [444, 25] on button "Create Booking" at bounding box center [438, 27] width 34 height 11
select select "CA"
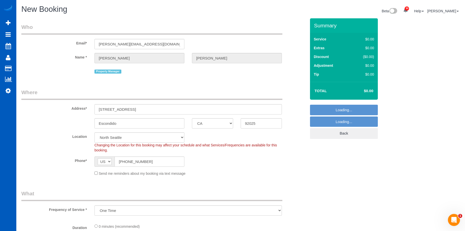
select select "object:19357"
select select "199"
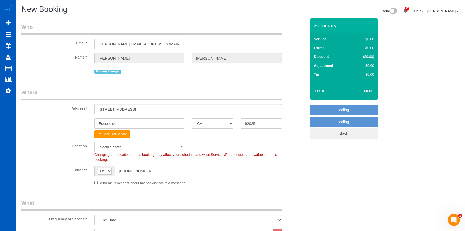
select select "367"
click at [130, 109] on input "751 W 7th Ave" at bounding box center [187, 109] width 187 height 10
drag, startPoint x: 132, startPoint y: 109, endPoint x: 69, endPoint y: 108, distance: 63.0
click at [69, 108] on div "Address* 751 W 7th Ave" at bounding box center [164, 102] width 292 height 26
paste input "11883 Timaru Way, San Diego 92128"
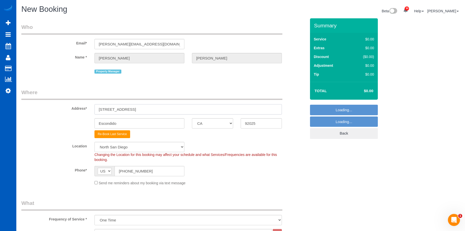
type input "11883 Timaru Way, San Diego 92128"
select select "object:19537"
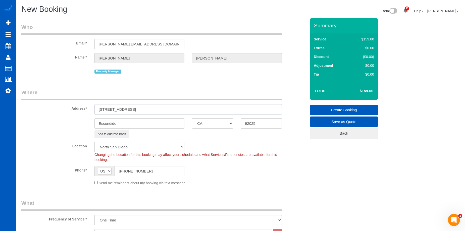
drag, startPoint x: 150, startPoint y: 109, endPoint x: 218, endPoint y: 114, distance: 68.2
click at [210, 114] on input "11883 Timaru Way, San Diego 92128" at bounding box center [187, 109] width 187 height 10
type input "11883 Timaru Way, San Diego"
click at [268, 125] on input "92025" at bounding box center [261, 123] width 41 height 10
drag, startPoint x: 267, startPoint y: 123, endPoint x: 216, endPoint y: 125, distance: 51.0
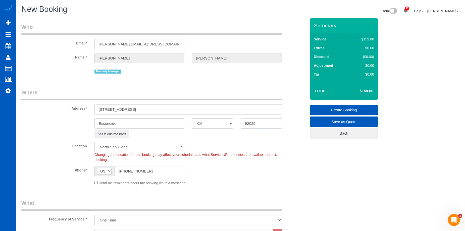
click at [216, 125] on div "Escondido AK AL AR AZ CA CO CT DC DE FL GA HI IA ID IL IN KS KY LA MA MD ME MI …" at bounding box center [164, 123] width 292 height 10
paste input "128"
type input "92128"
click at [209, 121] on select "AK AL AR AZ CA CO CT DC DE FL GA HI IA ID IL IN KS KY LA MA MD ME MI MN MO MS M…" at bounding box center [212, 123] width 41 height 10
click at [210, 122] on select "AK AL AR AZ CA CO CT DC DE FL GA HI IA ID IL IN KS KY LA MA MD ME MI MN MO MS M…" at bounding box center [212, 123] width 41 height 10
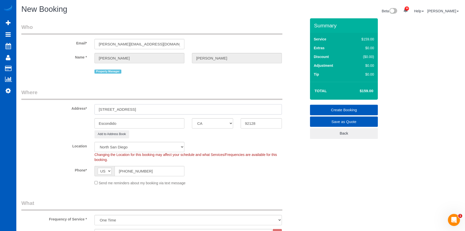
drag, startPoint x: 132, startPoint y: 110, endPoint x: 160, endPoint y: 110, distance: 28.4
click at [160, 110] on input "11883 Timaru Way, San Diego" at bounding box center [187, 109] width 187 height 10
type input "11883 Timaru Way,"
click at [138, 125] on input "Escondido" at bounding box center [139, 123] width 90 height 10
drag, startPoint x: 138, startPoint y: 121, endPoint x: 49, endPoint y: 117, distance: 89.3
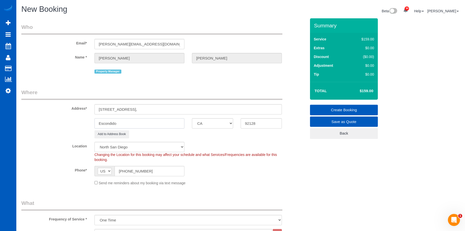
click at [49, 117] on sui-booking-address "Address* 11883 Timaru Way, Escondido AK AL AR AZ CA CO CT DC DE FL GA HI IA ID …" at bounding box center [163, 113] width 285 height 49
paste input "San Diego"
type input "San Diego"
click at [155, 110] on input "11883 Timaru Way," at bounding box center [187, 109] width 187 height 10
type input "11883 Timaru Way"
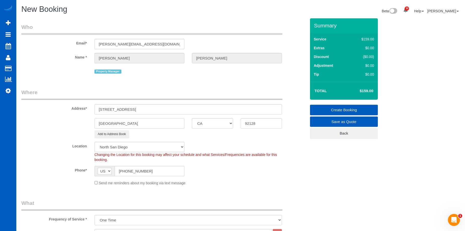
click at [141, 126] on input "San Diego" at bounding box center [139, 123] width 90 height 10
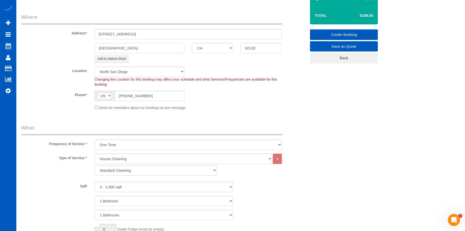
type input "San Diego"
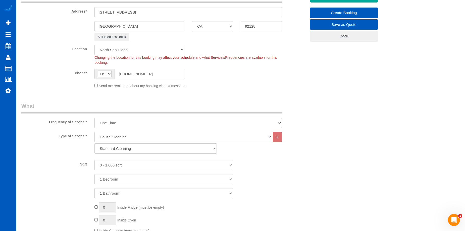
scroll to position [126, 0]
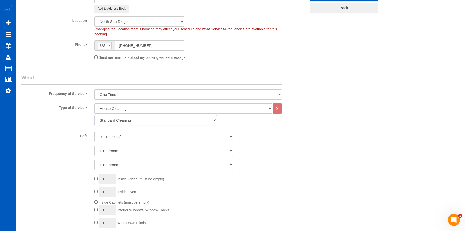
click at [184, 122] on select "Standard Cleaning Deep Cleaning Move In/ Out Cleaning" at bounding box center [155, 120] width 122 height 10
select select "368"
click at [94, 115] on select "Standard Cleaning Deep Cleaning Move In/ Out Cleaning" at bounding box center [155, 120] width 122 height 10
click at [137, 136] on select "0 - 1,000 sqft 1,001 - 1,500 sqft 1,501 - 2,000 sqft 2,001 - 2,500 sqft 2,501 -…" at bounding box center [163, 137] width 139 height 10
select select "1501"
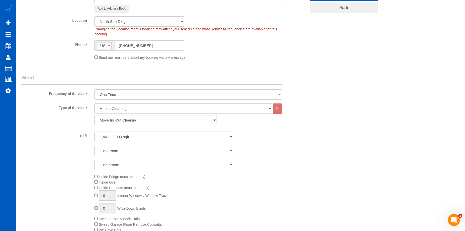
click at [94, 132] on select "0 - 1,000 sqft 1,001 - 1,500 sqft 1,501 - 2,000 sqft 2,001 - 2,500 sqft 2,501 -…" at bounding box center [163, 137] width 139 height 10
click at [144, 150] on select "1 Bedroom 2 Bedrooms 3 Bedrooms 4 Bedrooms 5 Bedrooms 6 Bedrooms 7 Bedrooms" at bounding box center [163, 151] width 139 height 10
select select "3"
click at [94, 146] on select "1 Bedroom 2 Bedrooms 3 Bedrooms 4 Bedrooms 5 Bedrooms 6 Bedrooms 7 Bedrooms" at bounding box center [163, 151] width 139 height 10
drag, startPoint x: 142, startPoint y: 165, endPoint x: 142, endPoint y: 170, distance: 5.0
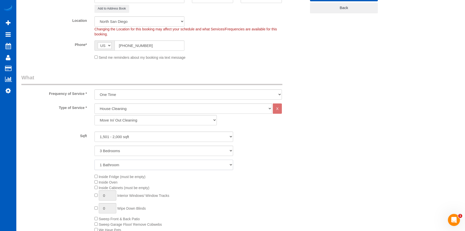
click at [142, 165] on select "1 Bathroom 2 Bathrooms 3 Bathrooms 4 Bathrooms 5 Bathrooms 6 Bathrooms 7 Bathro…" at bounding box center [163, 165] width 139 height 10
select select "3"
click at [94, 160] on select "1 Bathroom 2 Bathrooms 3 Bathrooms 4 Bathrooms 5 Bathrooms 6 Bathrooms 7 Bathro…" at bounding box center [163, 165] width 139 height 10
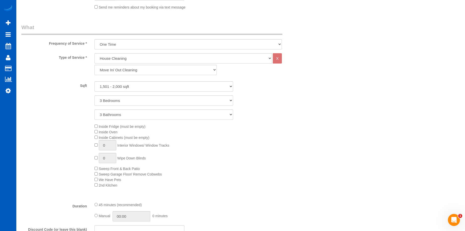
click at [95, 139] on span "Inside Cabinets (must be empty)" at bounding box center [121, 138] width 55 height 4
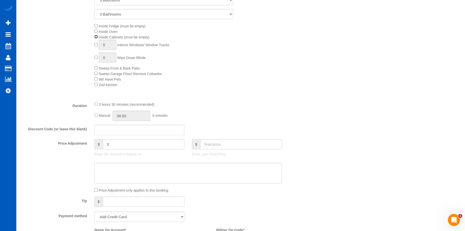
scroll to position [377, 0]
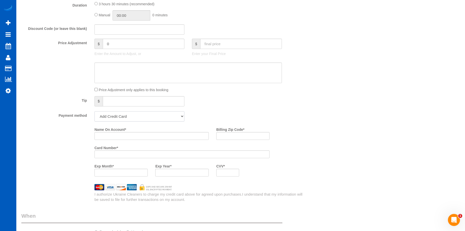
click at [167, 119] on select "Add Credit Card Cash Check Paypal" at bounding box center [139, 116] width 90 height 10
select select "string:cash"
click at [94, 111] on select "Add Credit Card Cash Check Paypal" at bounding box center [139, 116] width 90 height 10
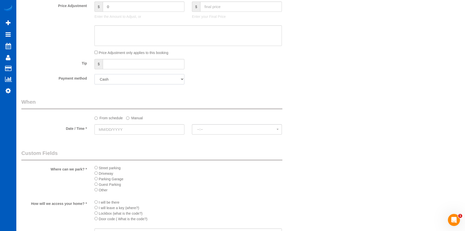
scroll to position [477, 0]
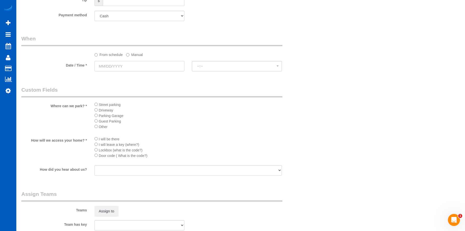
click at [137, 67] on input "text" at bounding box center [139, 66] width 90 height 10
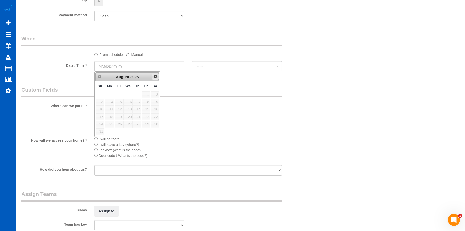
click at [155, 78] on span "Next" at bounding box center [155, 76] width 4 height 4
click at [110, 93] on span "1" at bounding box center [109, 94] width 9 height 7
click at [134, 56] on label "Manual" at bounding box center [134, 53] width 17 height 7
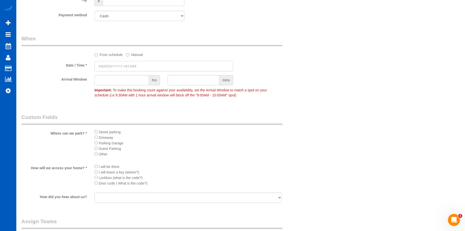
click at [127, 65] on input "text" at bounding box center [163, 66] width 139 height 10
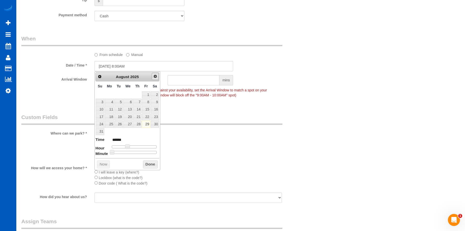
click at [154, 76] on span "Next" at bounding box center [155, 76] width 4 height 4
click at [113, 95] on link "1" at bounding box center [109, 94] width 9 height 7
type input "09/01/2025 9:00AM"
type input "******"
type input "09/01/2025 10:00AM"
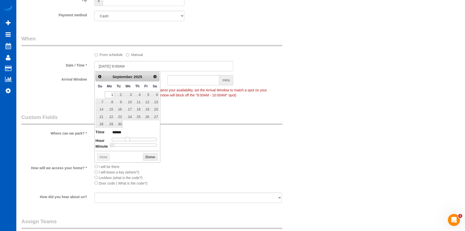
type input "*******"
type input "09/01/2025 11:00AM"
type input "*******"
type input "09/01/2025 12:00PM"
type input "*******"
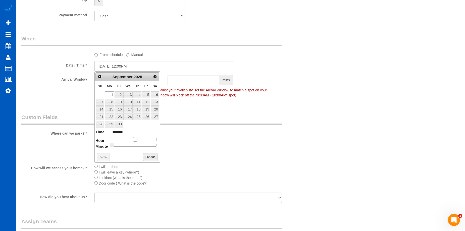
type input "09/01/2025 1:00PM"
type input "******"
type input "09/01/2025 2:00PM"
type input "******"
drag, startPoint x: 128, startPoint y: 138, endPoint x: 139, endPoint y: 139, distance: 11.6
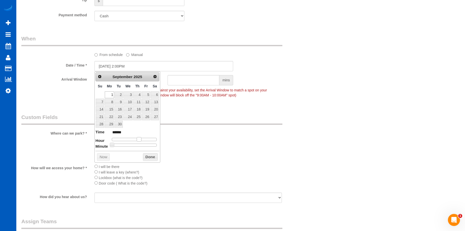
click at [139, 139] on span at bounding box center [139, 139] width 5 height 5
click at [151, 156] on button "Done" at bounding box center [150, 157] width 15 height 8
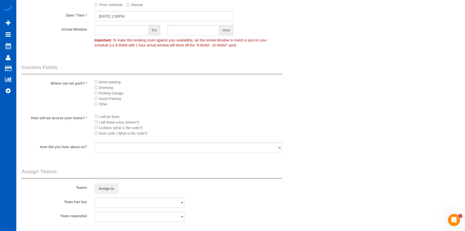
scroll to position [527, 0]
click at [110, 186] on button "Assign to" at bounding box center [106, 188] width 24 height 11
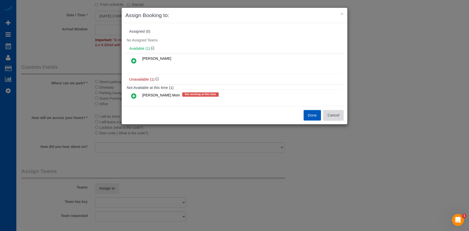
click at [337, 114] on button "Cancel" at bounding box center [333, 115] width 20 height 11
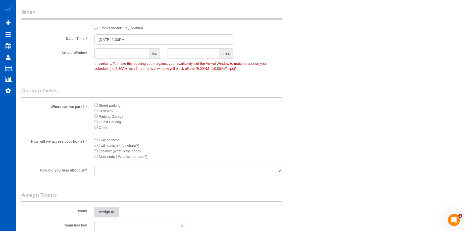
scroll to position [477, 0]
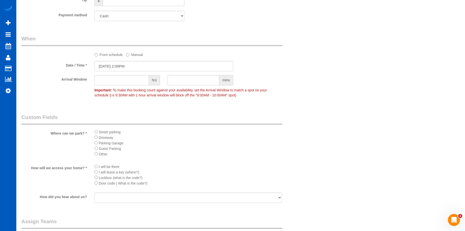
click at [104, 55] on label "From schedule" at bounding box center [108, 53] width 28 height 7
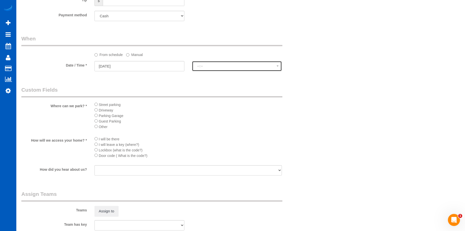
click at [222, 68] on span "--:--" at bounding box center [236, 66] width 79 height 4
select select "spot69"
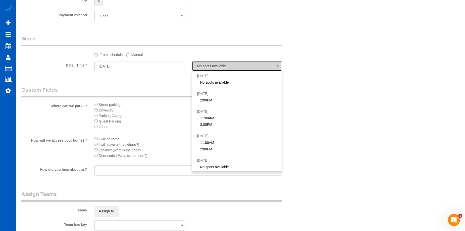
click at [232, 65] on span "No spots available" at bounding box center [236, 66] width 79 height 4
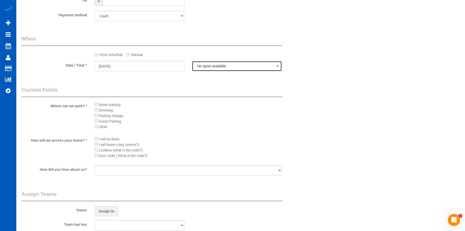
click at [226, 66] on span "No spots available" at bounding box center [236, 66] width 79 height 4
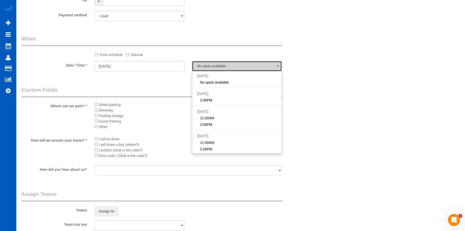
click at [226, 66] on span "No spots available" at bounding box center [236, 66] width 79 height 4
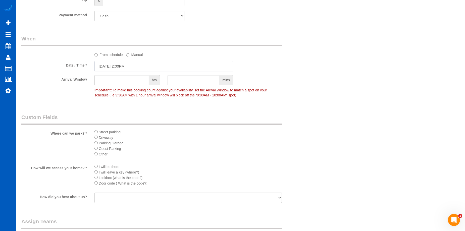
click at [135, 64] on input "09/01/2025 2:00PM" at bounding box center [163, 66] width 139 height 10
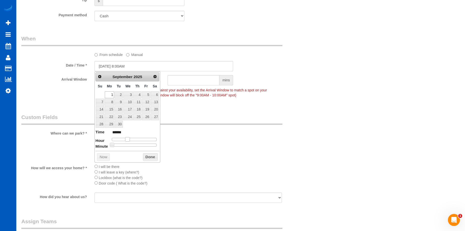
type input "09/01/2025 9:00AM"
type input "******"
type input "09/01/2025 10:00AM"
type input "*******"
type input "09/01/2025 11:00AM"
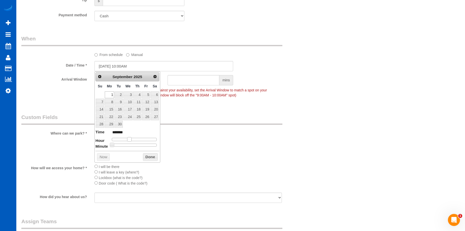
type input "*******"
type input "09/01/2025 12:00PM"
type input "*******"
type input "09/01/2025 1:00PM"
type input "******"
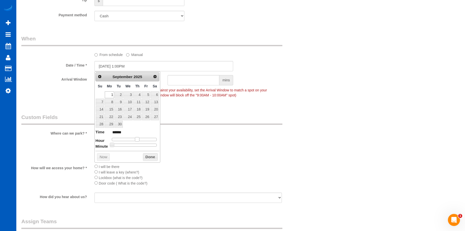
drag, startPoint x: 127, startPoint y: 138, endPoint x: 136, endPoint y: 138, distance: 9.8
click at [136, 138] on span at bounding box center [137, 139] width 5 height 5
type input "09/01/2025 12:00PM"
type input "*******"
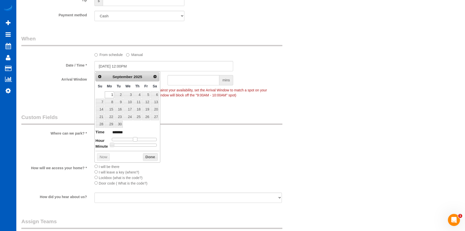
click at [134, 139] on span at bounding box center [135, 139] width 5 height 5
click at [154, 157] on button "Done" at bounding box center [150, 157] width 15 height 8
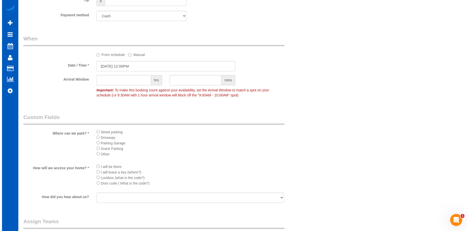
scroll to position [552, 0]
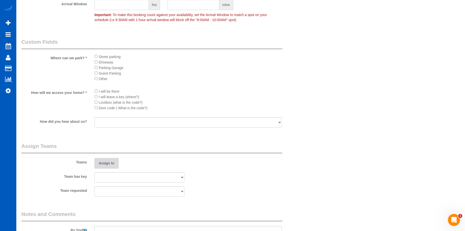
click at [102, 161] on button "Assign to" at bounding box center [106, 163] width 24 height 11
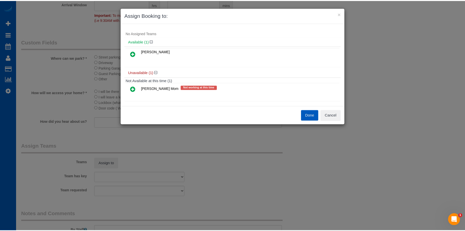
scroll to position [11, 0]
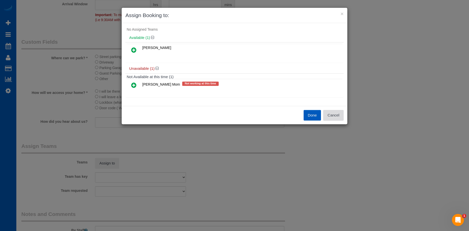
click at [332, 116] on button "Cancel" at bounding box center [333, 115] width 20 height 11
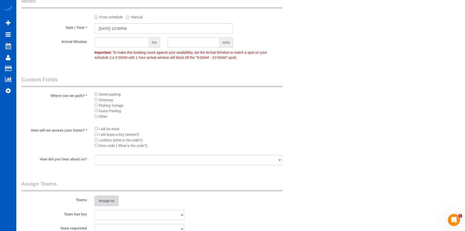
scroll to position [552, 0]
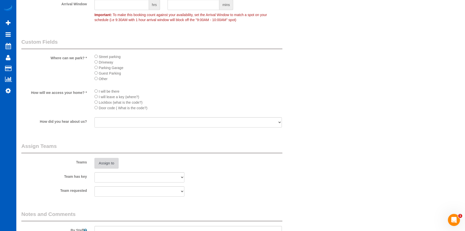
click at [110, 161] on button "Assign to" at bounding box center [106, 163] width 24 height 11
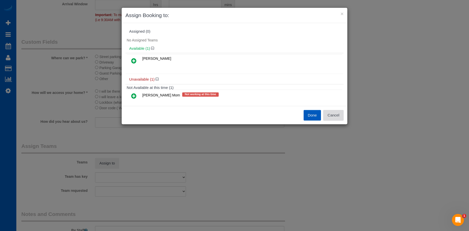
click at [338, 113] on button "Cancel" at bounding box center [333, 115] width 20 height 11
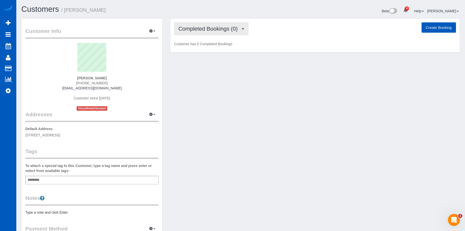
click at [210, 31] on span "Completed Bookings (0)" at bounding box center [209, 29] width 62 height 6
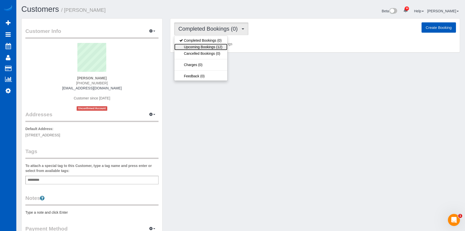
click at [205, 45] on link "Upcoming Bookings (12)" at bounding box center [200, 47] width 53 height 7
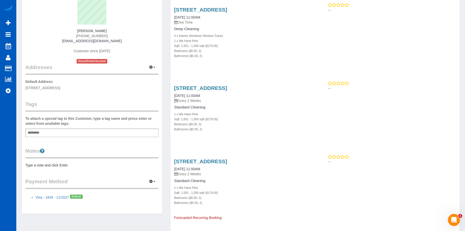
scroll to position [50, 0]
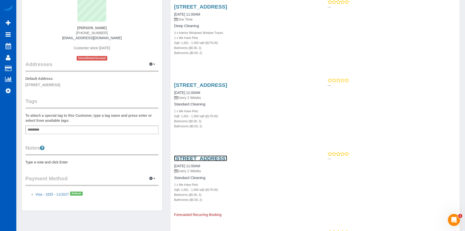
click at [214, 159] on link "[STREET_ADDRESS]" at bounding box center [200, 158] width 53 height 6
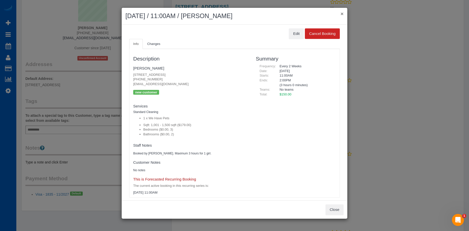
click at [342, 14] on button "×" at bounding box center [341, 13] width 3 height 5
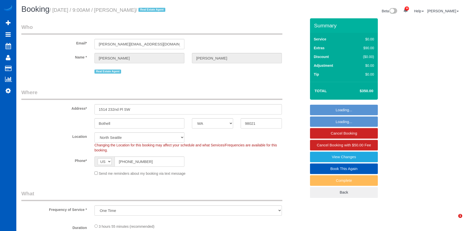
select select "WA"
select select "object:1190"
select select "199"
select select "2501"
select select "5"
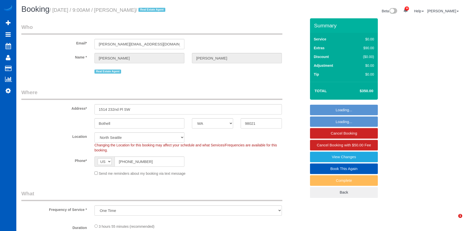
select select "3"
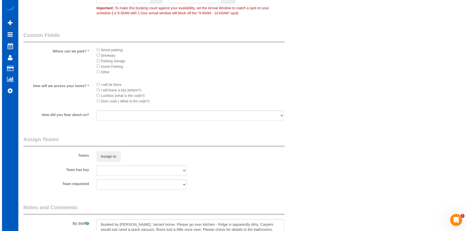
scroll to position [628, 0]
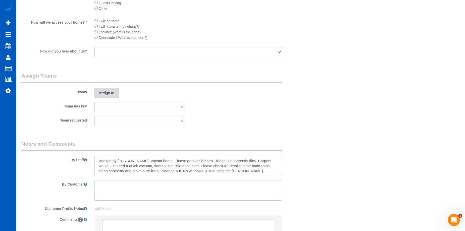
click at [110, 93] on button "Assign to" at bounding box center [106, 93] width 24 height 11
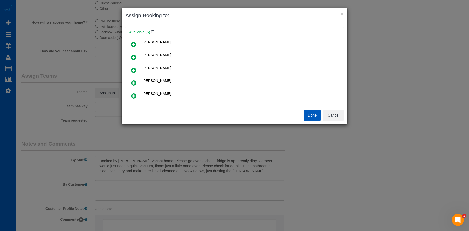
scroll to position [25, 0]
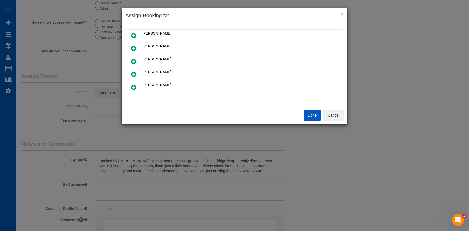
click at [134, 35] on icon at bounding box center [133, 36] width 5 height 6
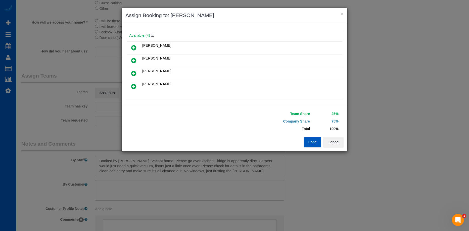
scroll to position [37, 0]
click at [133, 46] on icon at bounding box center [133, 48] width 5 height 6
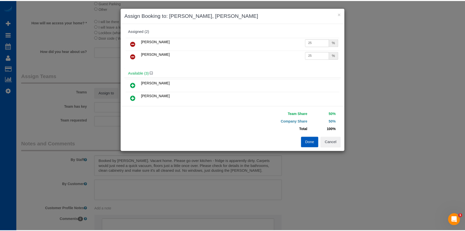
scroll to position [0, 0]
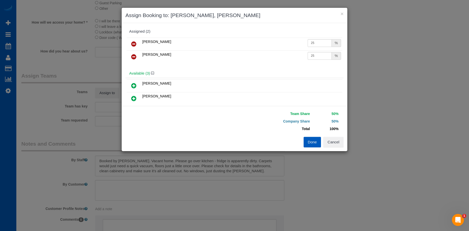
click at [311, 140] on button "Done" at bounding box center [312, 142] width 18 height 11
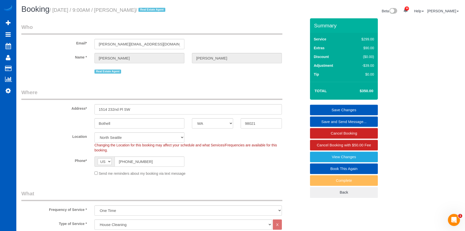
click at [355, 111] on link "Save Changes" at bounding box center [344, 110] width 68 height 11
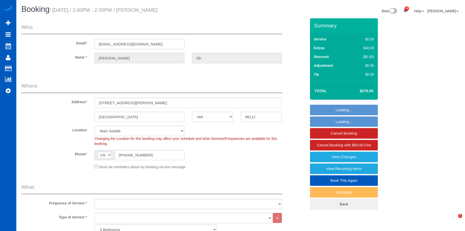
select select "WA"
select select "2001"
select select "3"
select select "2001"
select select "3"
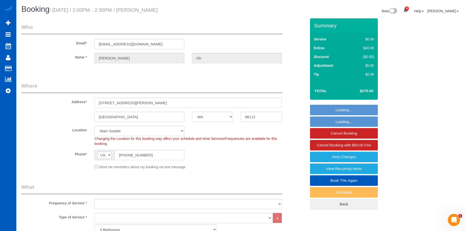
select select "number:10"
select select "object:1180"
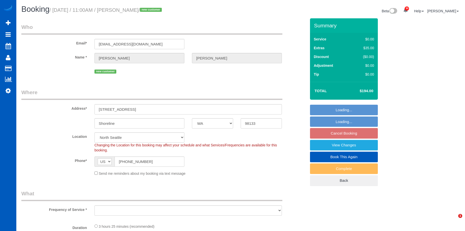
select select "WA"
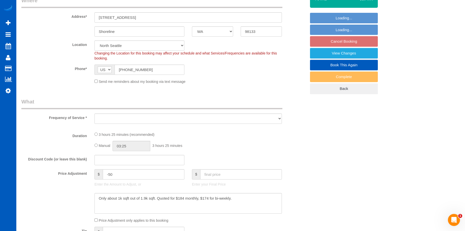
select select "object:898"
select select "spot2"
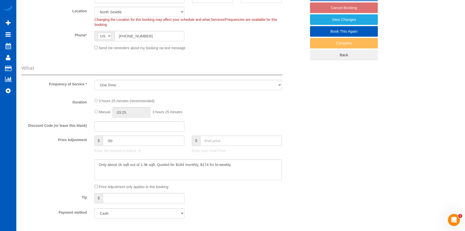
select select "object:1247"
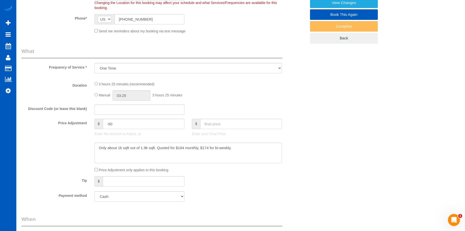
select select "199"
select select "1501"
select select "3"
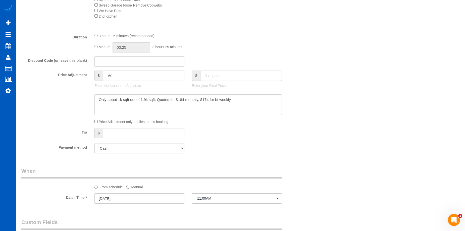
scroll to position [352, 0]
click at [129, 43] on input "03:25" at bounding box center [132, 45] width 38 height 10
type input "04:00"
click at [126, 59] on li "04:00" at bounding box center [126, 56] width 22 height 7
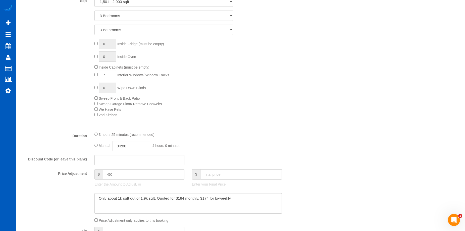
select select "spot21"
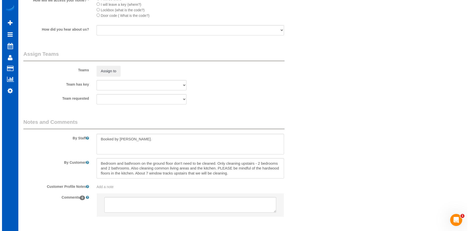
scroll to position [628, 0]
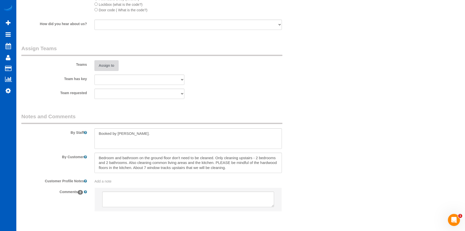
click at [111, 67] on button "Assign to" at bounding box center [106, 65] width 24 height 11
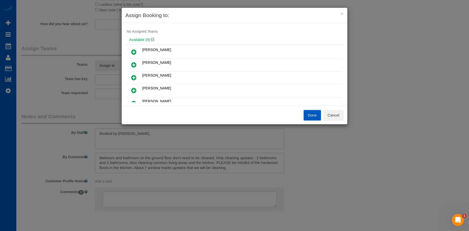
scroll to position [0, 0]
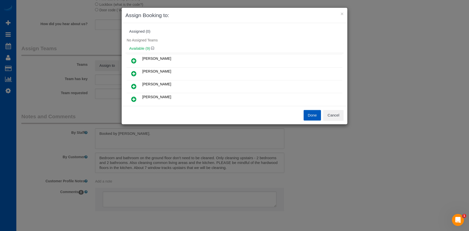
click at [131, 59] on link at bounding box center [134, 61] width 12 height 10
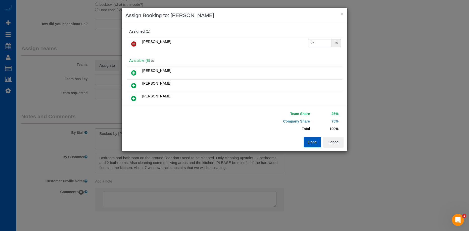
click at [308, 43] on input "25" at bounding box center [319, 43] width 24 height 8
drag, startPoint x: 315, startPoint y: 42, endPoint x: 287, endPoint y: 43, distance: 28.1
click at [287, 43] on tr "Alona Tarasiuk 25 %" at bounding box center [234, 44] width 215 height 13
type input "50"
click at [309, 141] on button "Done" at bounding box center [312, 142] width 18 height 11
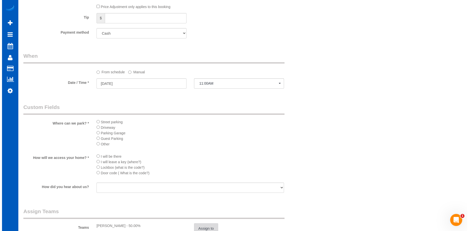
scroll to position [527, 0]
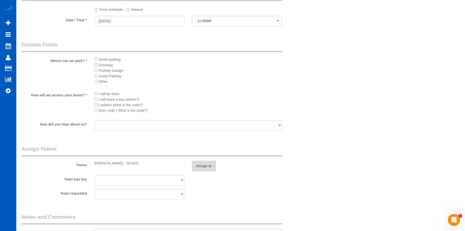
click at [212, 167] on button "Assign to" at bounding box center [204, 166] width 24 height 11
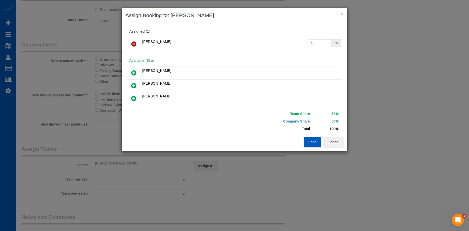
click at [132, 44] on icon at bounding box center [133, 44] width 5 height 6
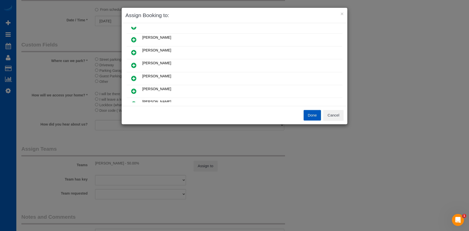
scroll to position [25, 0]
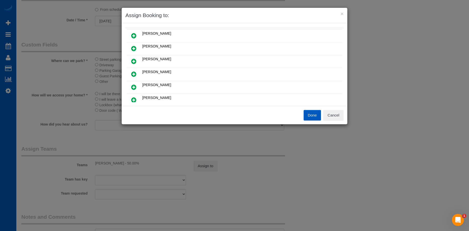
click at [137, 48] on link at bounding box center [134, 49] width 12 height 10
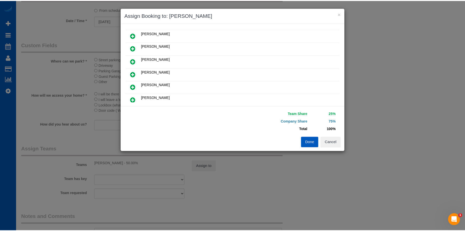
scroll to position [0, 0]
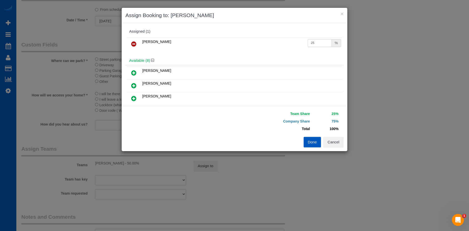
click at [320, 40] on input "25" at bounding box center [319, 43] width 24 height 8
drag, startPoint x: 315, startPoint y: 43, endPoint x: 292, endPoint y: 40, distance: 23.8
click at [292, 40] on tr "Anastasiia Demchenko 25 %" at bounding box center [234, 44] width 215 height 13
type input "50"
click at [314, 138] on button "Done" at bounding box center [312, 142] width 18 height 11
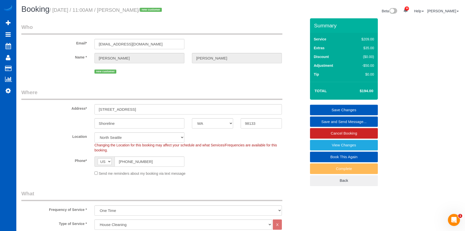
click at [326, 107] on link "Save Changes" at bounding box center [344, 110] width 68 height 11
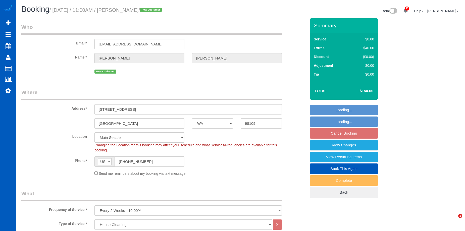
select select "WA"
select select "199"
select select "object:1159"
select select "spot2"
select select "1001"
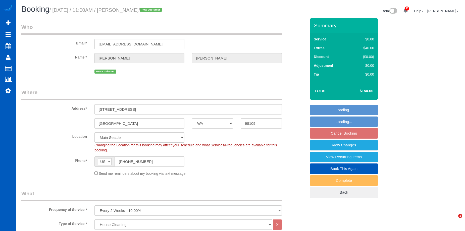
select select "3"
select select "2"
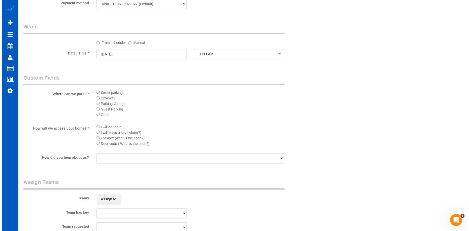
scroll to position [578, 0]
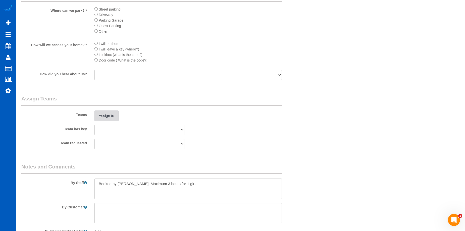
click at [100, 116] on button "Assign to" at bounding box center [106, 115] width 24 height 11
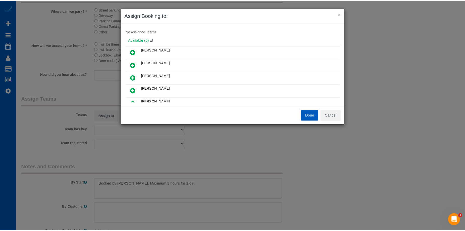
scroll to position [0, 0]
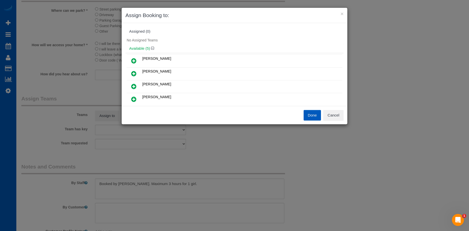
click at [132, 60] on icon at bounding box center [133, 61] width 5 height 6
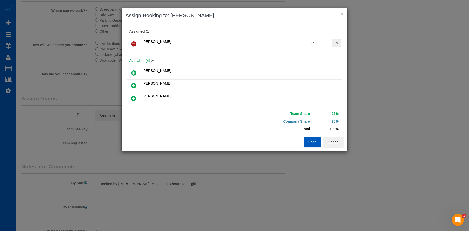
click at [315, 46] on input "25" at bounding box center [319, 43] width 24 height 8
drag, startPoint x: 316, startPoint y: 42, endPoint x: 278, endPoint y: 43, distance: 38.4
click at [278, 43] on tr "Irina Shamrai 25 %" at bounding box center [234, 44] width 215 height 13
type input "54"
click at [309, 138] on button "Done" at bounding box center [312, 142] width 18 height 11
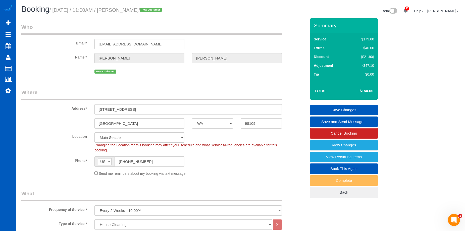
click at [334, 106] on link "Save Changes" at bounding box center [344, 110] width 68 height 11
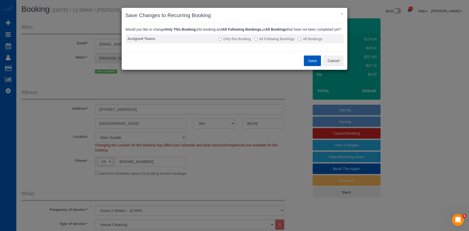
click at [262, 41] on label "All Following Bookings" at bounding box center [274, 38] width 40 height 5
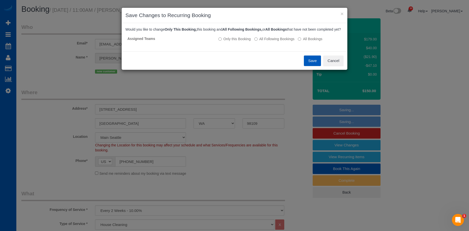
click at [310, 66] on button "Save" at bounding box center [312, 60] width 17 height 11
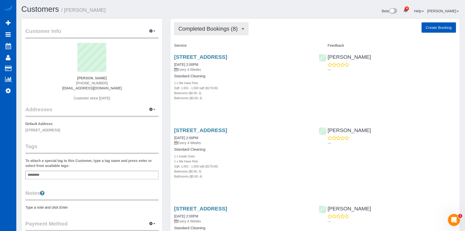
click at [226, 27] on span "Completed Bookings (8)" at bounding box center [209, 29] width 62 height 6
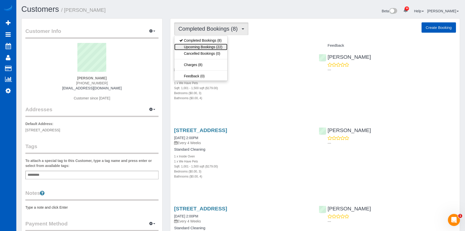
click at [213, 47] on link "Upcoming Bookings (22)" at bounding box center [200, 47] width 53 height 7
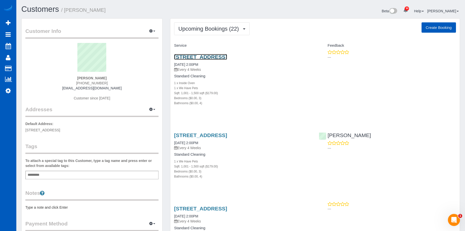
click at [227, 56] on link "[STREET_ADDRESS]" at bounding box center [200, 57] width 53 height 6
click at [227, 136] on link "[STREET_ADDRESS]" at bounding box center [200, 135] width 53 height 6
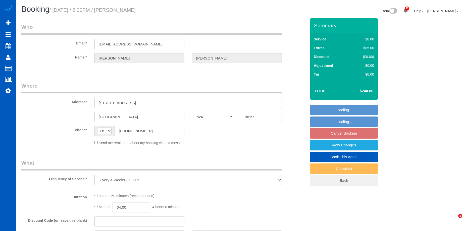
select select "WA"
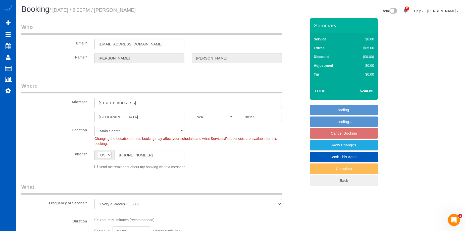
select select "spot3"
select select "object:1009"
select select "199"
select select "1001"
select select "3"
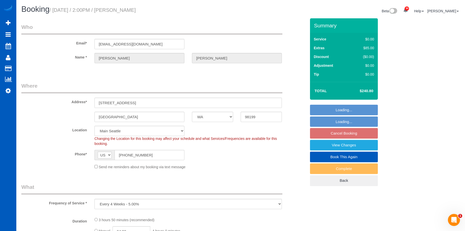
select select "4"
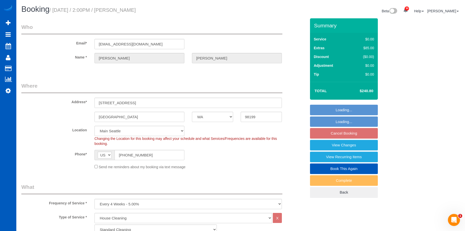
select select "1001"
select select "3"
select select "4"
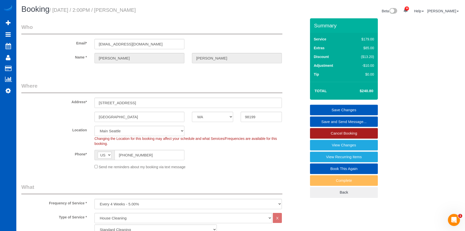
click at [316, 134] on link "Cancel Booking" at bounding box center [344, 133] width 68 height 11
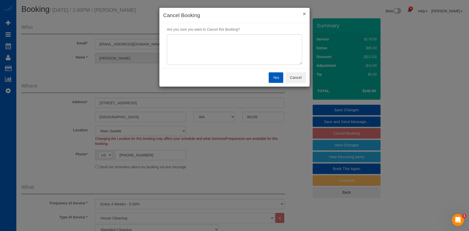
click at [305, 14] on button "×" at bounding box center [304, 13] width 3 height 5
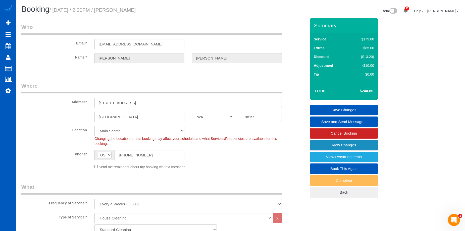
click at [338, 145] on link "View Changes" at bounding box center [344, 145] width 68 height 11
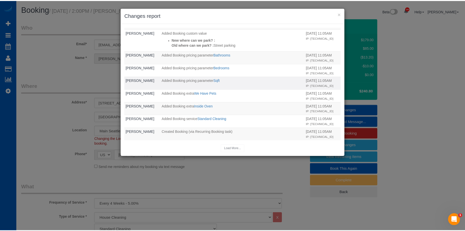
scroll to position [146, 0]
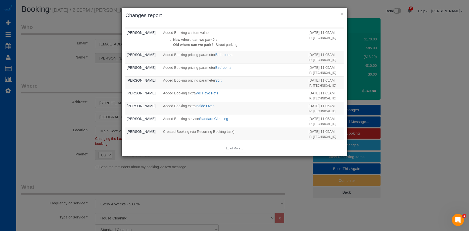
click at [343, 16] on div "× Changes report" at bounding box center [235, 15] width 226 height 15
click at [343, 14] on button "×" at bounding box center [341, 13] width 3 height 5
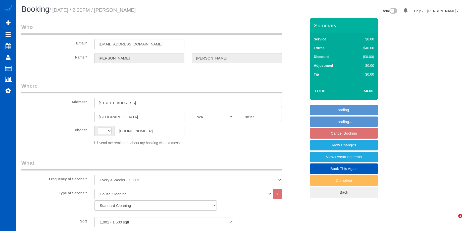
select select "WA"
select select "199"
select select "1001"
select select "3"
select select "4"
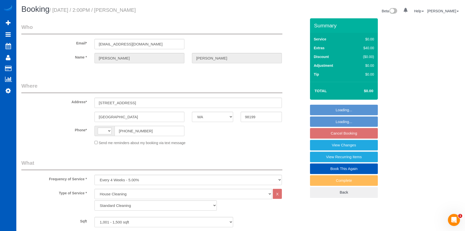
select select "string:[GEOGRAPHIC_DATA]"
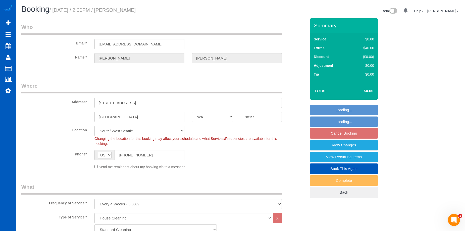
select select "spot3"
select select "object:1111"
select select "1001"
select select "3"
select select "4"
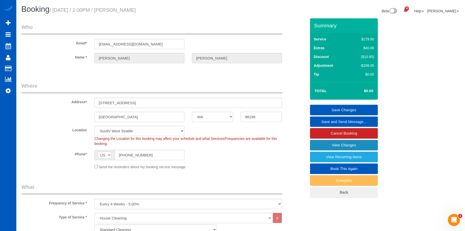
click at [321, 144] on link "View Changes" at bounding box center [344, 145] width 68 height 11
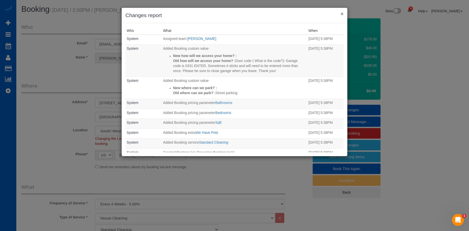
click at [340, 14] on button "×" at bounding box center [341, 13] width 3 height 5
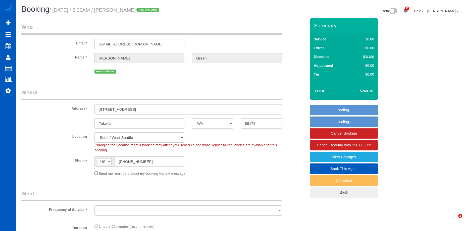
select select "WA"
select select "199"
select select "2501"
select select "5"
select select "3"
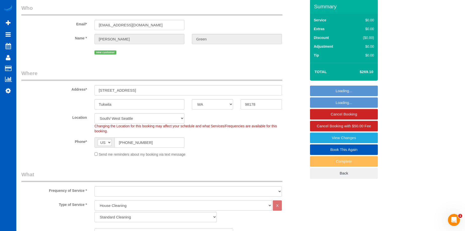
select select "object:963"
select select "spot1"
select select "number:8"
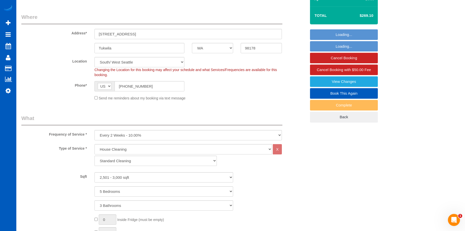
select select "object:1210"
select select "2501"
select select "5"
select select "3"
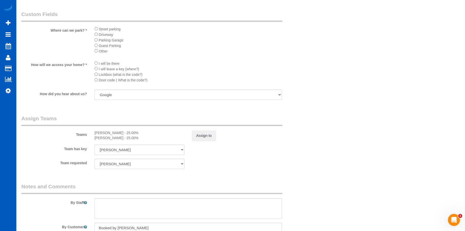
scroll to position [603, 0]
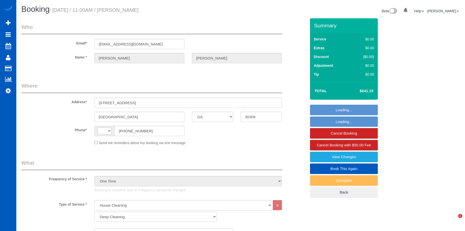
select select "GA"
select select "199"
select select "1001"
select select "2"
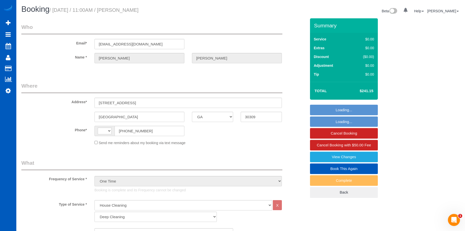
select select "string:[GEOGRAPHIC_DATA]"
select select "spot1"
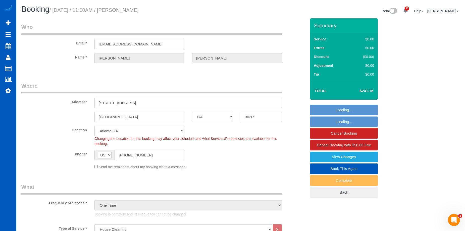
select select "object:1076"
select select "1001"
select select "2"
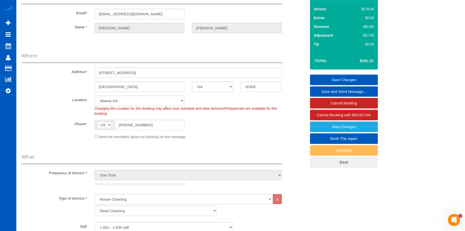
scroll to position [5, 0]
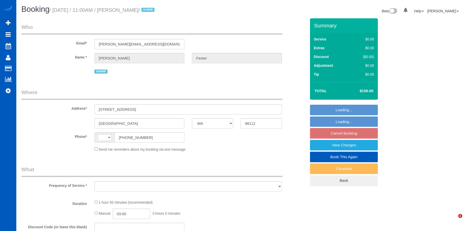
select select "WA"
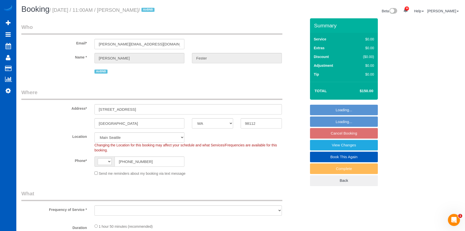
select select "string:[GEOGRAPHIC_DATA]"
select select "object:1217"
select select "199"
select select "1001"
select select "3"
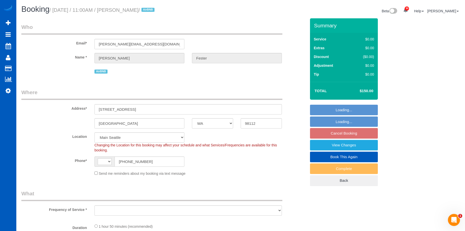
select select "2"
select select "object:1236"
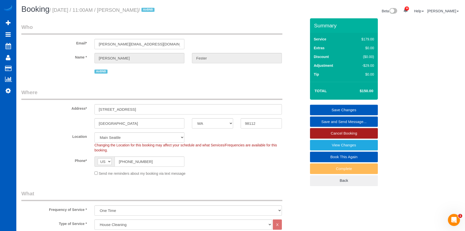
click at [319, 132] on link "Cancel Booking" at bounding box center [344, 133] width 68 height 11
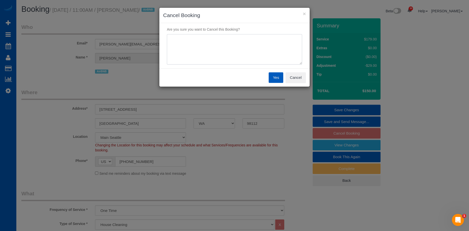
click at [246, 51] on textarea at bounding box center [234, 49] width 135 height 31
type textarea "c"
type textarea "Cancelled airbnb booking."
click at [274, 78] on button "Yes" at bounding box center [275, 77] width 15 height 11
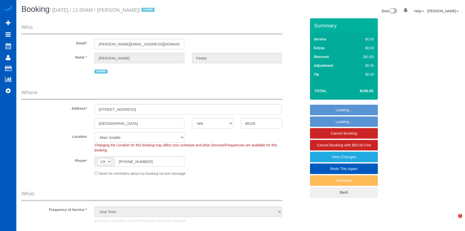
select select "WA"
select select "object:920"
select select "199"
select select "1001"
select select "2"
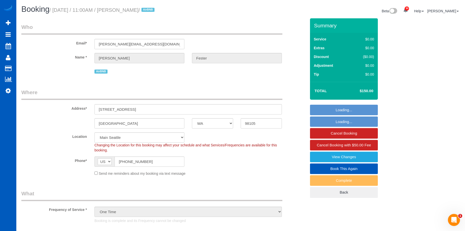
select select "3"
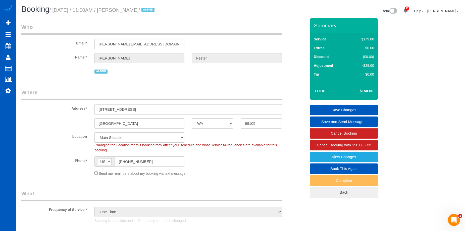
click at [324, 167] on link "Book This Again" at bounding box center [344, 168] width 68 height 11
select select "WA"
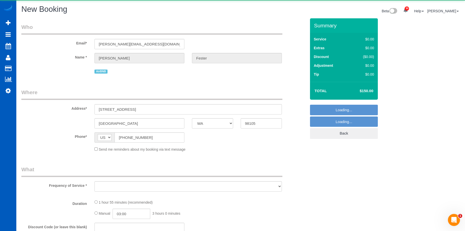
select select "string:fspay"
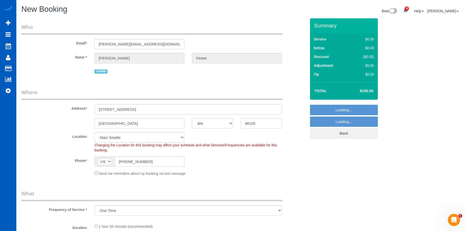
select select "object:1811"
select select "199"
select select "1001"
select select "2"
select select "3"
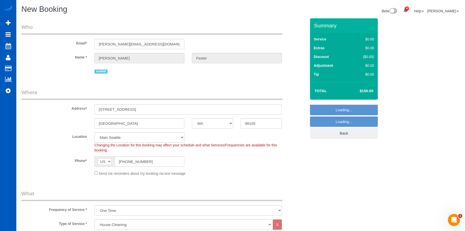
select select "1001"
select select "2"
select select "3"
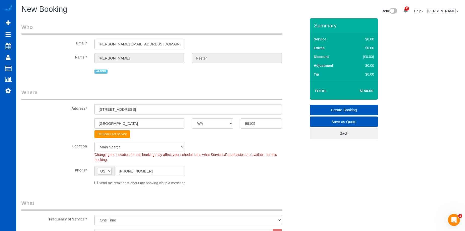
select select "object:2044"
select select "1001"
select select "2"
select select "3"
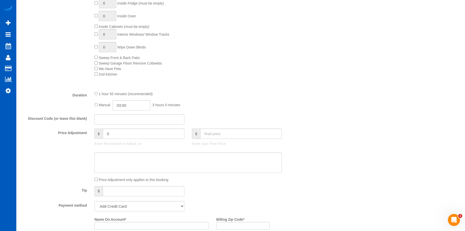
scroll to position [352, 0]
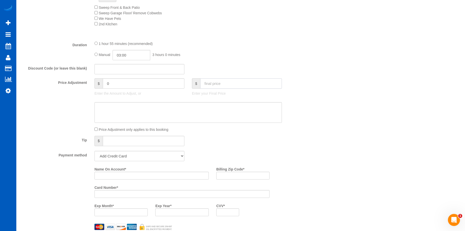
click at [220, 87] on input "text" at bounding box center [241, 83] width 82 height 10
type input "150"
click at [214, 111] on textarea at bounding box center [187, 112] width 187 height 21
click at [151, 155] on select "Add Credit Card Cash Check Paypal" at bounding box center [139, 156] width 90 height 10
type input "-29"
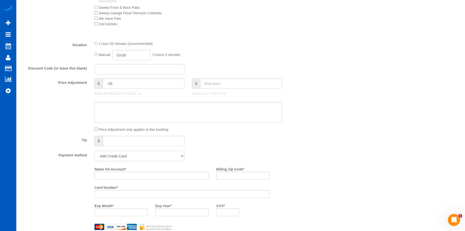
select select "string:cash"
click at [94, 151] on select "Add Credit Card Cash Check Paypal" at bounding box center [139, 156] width 90 height 10
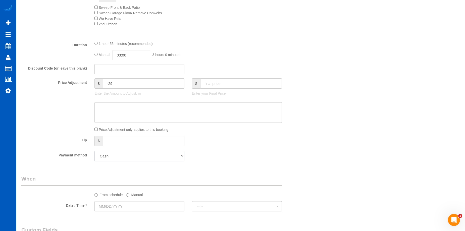
scroll to position [452, 0]
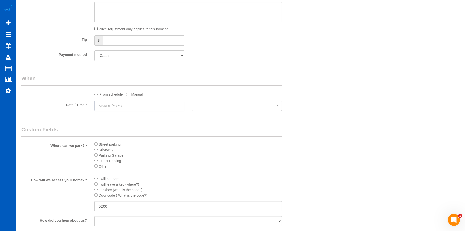
click at [142, 102] on input "text" at bounding box center [139, 106] width 90 height 10
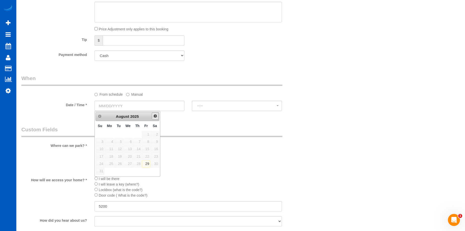
click at [155, 116] on span "Next" at bounding box center [155, 116] width 4 height 4
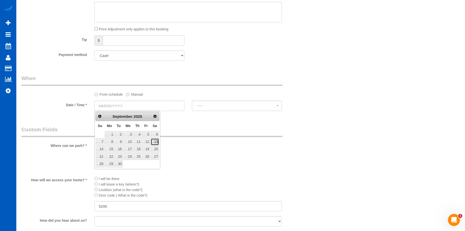
click at [156, 142] on link "13" at bounding box center [155, 141] width 8 height 7
type input "09/13/2025"
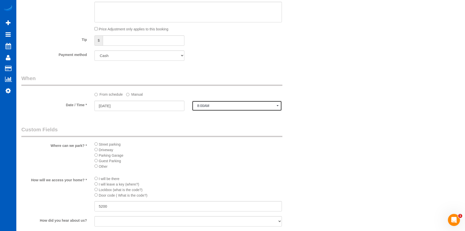
click at [215, 103] on button "8:00AM" at bounding box center [237, 106] width 90 height 10
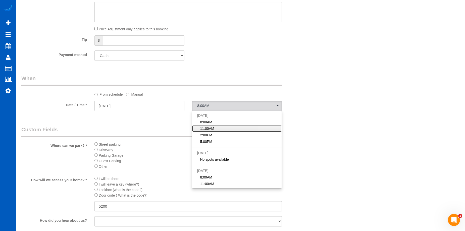
click at [220, 128] on link "11:00AM" at bounding box center [236, 128] width 89 height 7
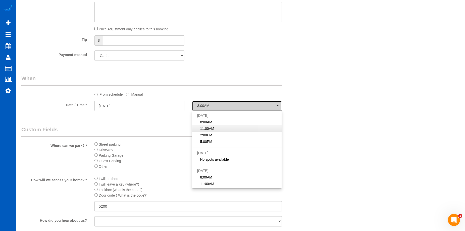
select select "spot7"
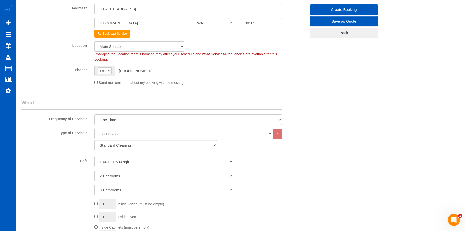
scroll to position [0, 0]
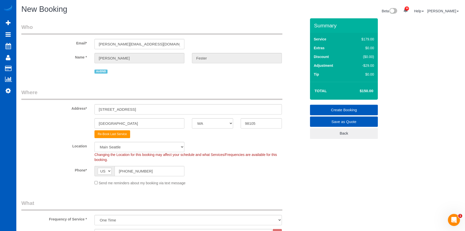
click at [335, 111] on link "Create Booking" at bounding box center [344, 110] width 68 height 11
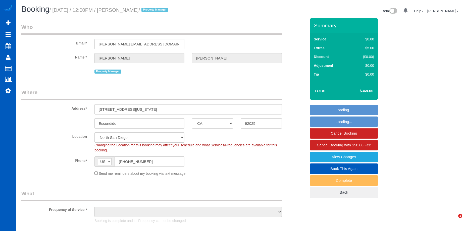
select select "CA"
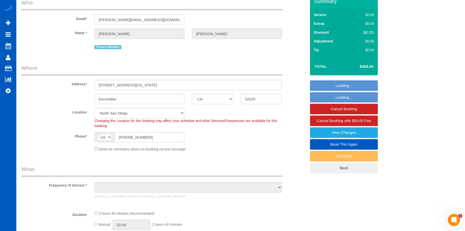
select select "199"
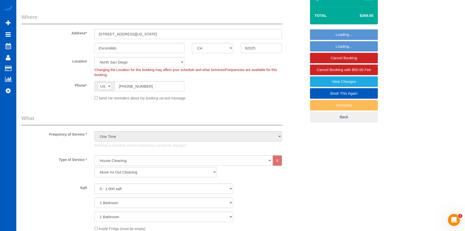
select select "object:1173"
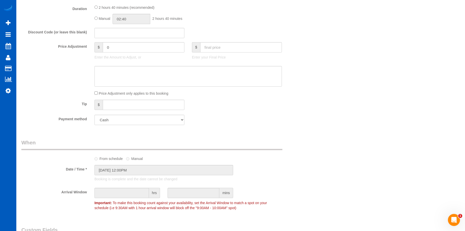
scroll to position [402, 0]
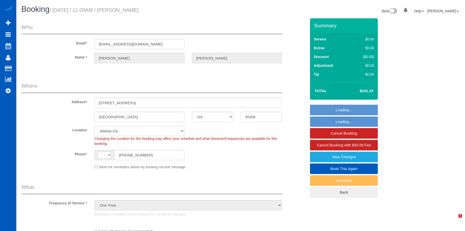
select select "GA"
select select "object:662"
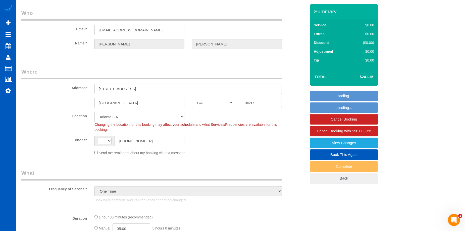
select select "string:US"
select select "spot1"
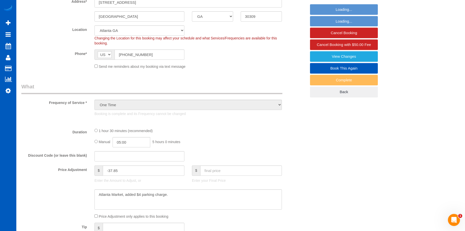
select select "199"
select select "1001"
select select "2"
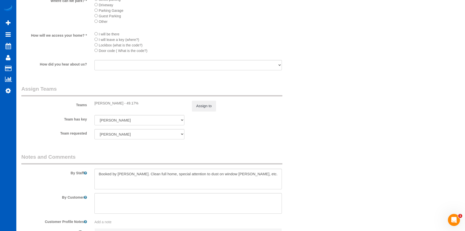
scroll to position [603, 0]
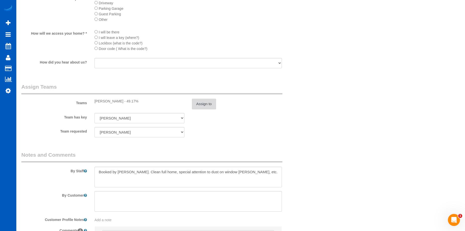
click at [203, 104] on button "Assign to" at bounding box center [204, 104] width 24 height 11
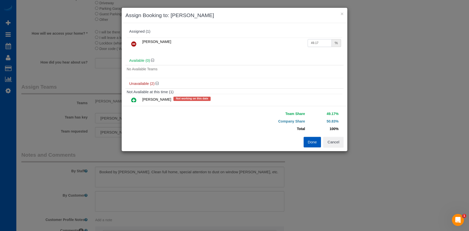
click at [324, 42] on input "49.17" at bounding box center [319, 43] width 24 height 8
drag, startPoint x: 312, startPoint y: 39, endPoint x: 277, endPoint y: 40, distance: 35.2
click at [277, 40] on tr "Oksana Antonenko 49.17 %" at bounding box center [234, 44] width 215 height 13
type input "51"
click at [312, 143] on button "Done" at bounding box center [312, 142] width 18 height 11
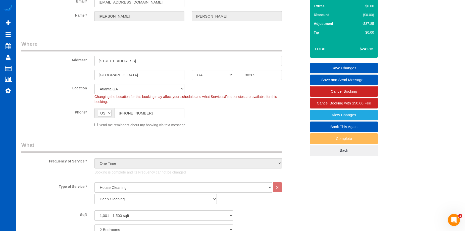
scroll to position [0, 0]
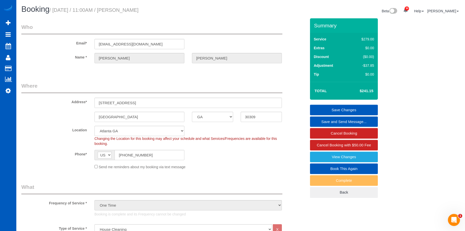
click at [334, 108] on link "Save Changes" at bounding box center [344, 110] width 68 height 11
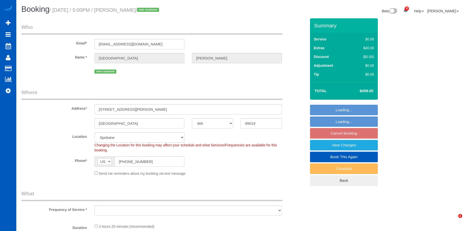
select select "WA"
select select "spot1"
select select "number:8"
select select "object:1092"
select select "199"
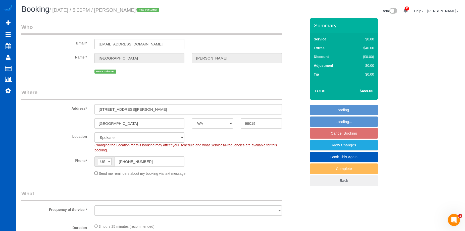
select select "2501"
select select "4"
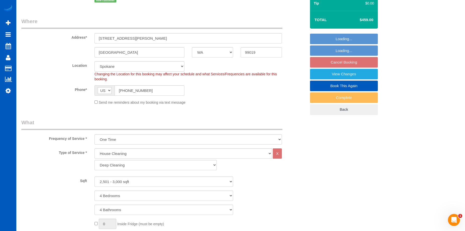
select select "2501"
select select "4"
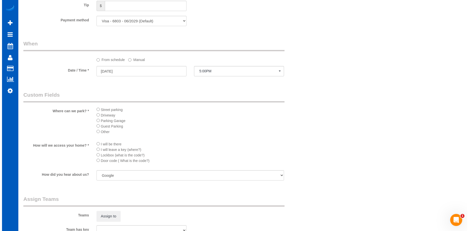
scroll to position [578, 0]
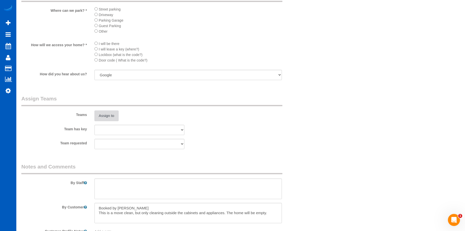
click at [104, 116] on button "Assign to" at bounding box center [106, 115] width 24 height 11
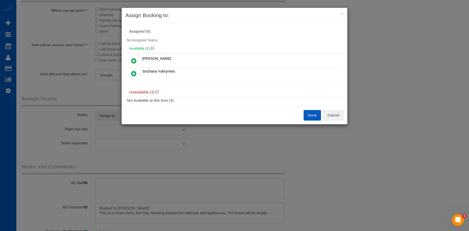
scroll to position [25, 0]
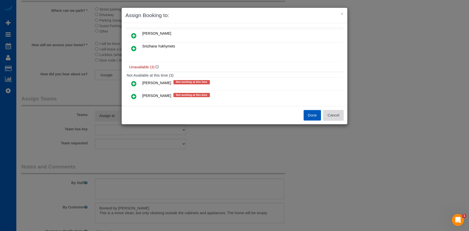
click at [329, 117] on button "Cancel" at bounding box center [333, 115] width 20 height 11
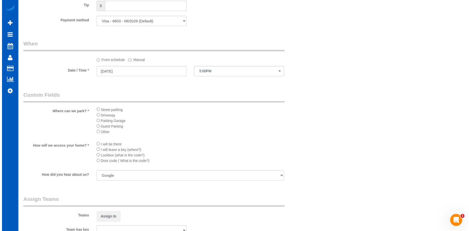
scroll to position [552, 0]
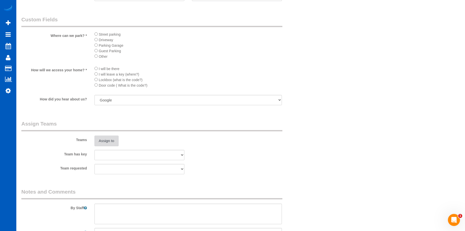
click at [96, 139] on button "Assign to" at bounding box center [106, 141] width 24 height 11
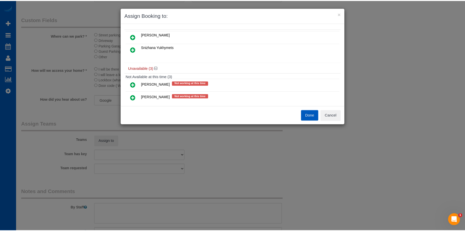
scroll to position [0, 0]
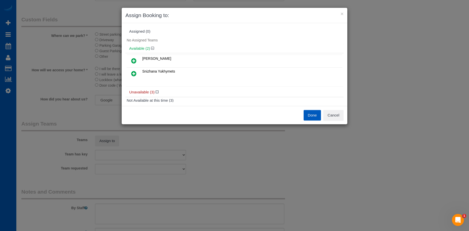
click at [132, 60] on icon at bounding box center [133, 61] width 5 height 6
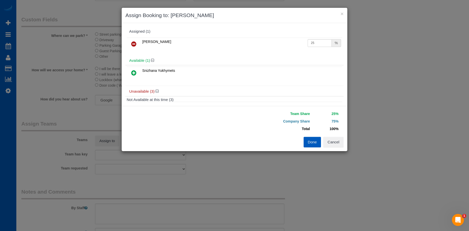
click at [134, 72] on icon at bounding box center [133, 73] width 5 height 6
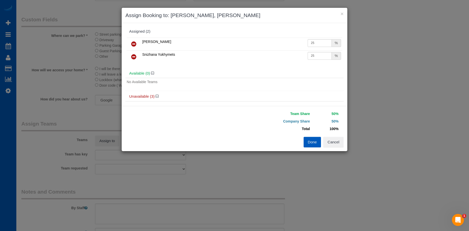
click at [312, 142] on button "Done" at bounding box center [312, 142] width 18 height 11
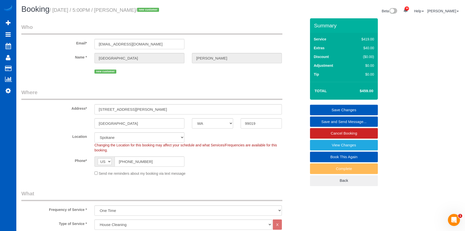
click at [331, 106] on link "Save Changes" at bounding box center [344, 110] width 68 height 11
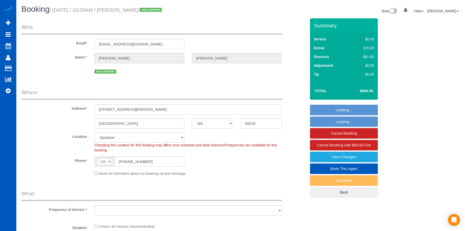
select select "WA"
select select "object:1111"
select select "199"
select select "1001"
select select "2"
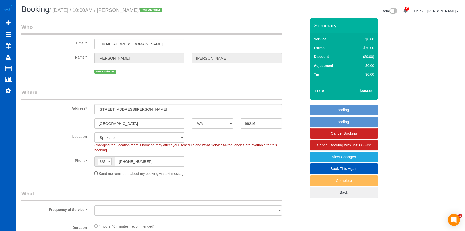
select select "2"
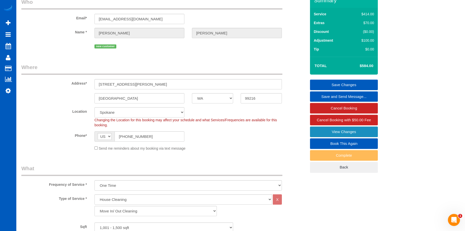
click at [322, 129] on link "View Changes" at bounding box center [344, 132] width 68 height 11
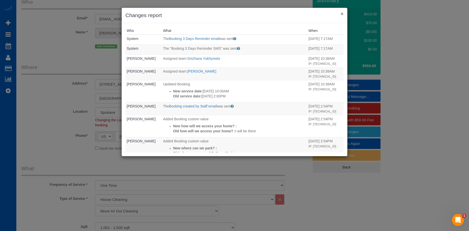
drag, startPoint x: 340, startPoint y: 13, endPoint x: 336, endPoint y: 13, distance: 4.1
click at [340, 13] on button "×" at bounding box center [341, 13] width 3 height 5
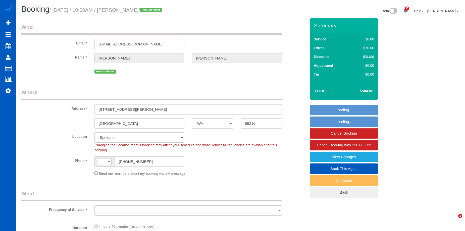
select select "WA"
select select "199"
select select "1001"
select select "2"
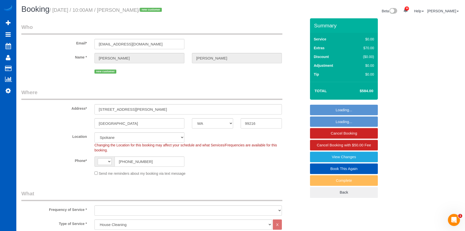
select select "string:[GEOGRAPHIC_DATA]"
select select "object:1145"
select select "string:fspay-233042bd-93be-4887-b9f9-39847569b6ef"
select select "object:1195"
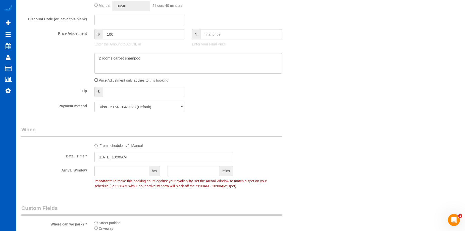
scroll to position [452, 0]
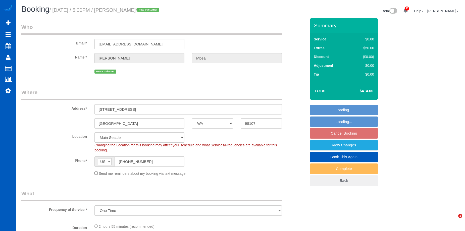
select select "WA"
select select "number:8"
select select "199"
select select "spot1"
select select "object:1153"
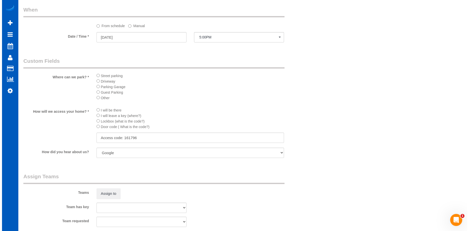
scroll to position [552, 0]
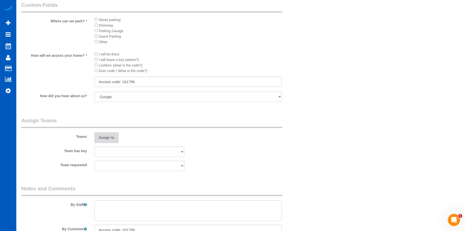
click at [113, 141] on button "Assign to" at bounding box center [106, 137] width 24 height 11
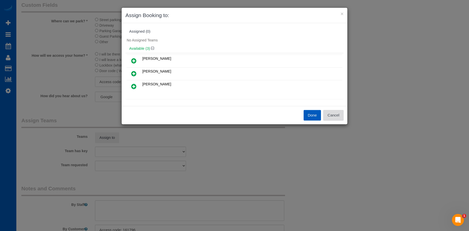
click at [339, 119] on button "Cancel" at bounding box center [333, 115] width 20 height 11
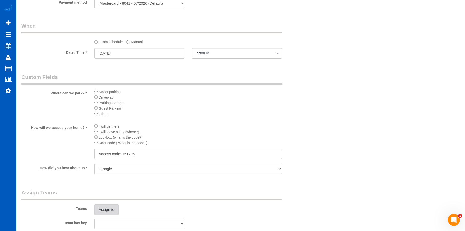
scroll to position [628, 0]
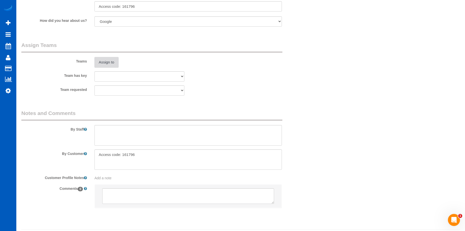
click at [101, 65] on button "Assign to" at bounding box center [106, 62] width 24 height 11
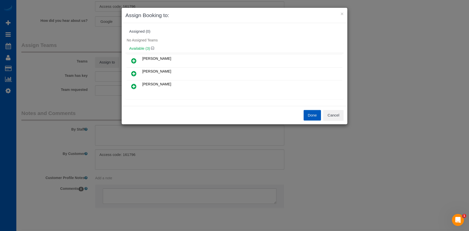
click at [131, 73] on icon at bounding box center [133, 74] width 5 height 6
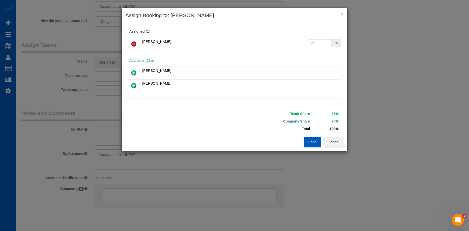
click at [132, 85] on icon at bounding box center [133, 86] width 5 height 6
click at [134, 43] on icon at bounding box center [133, 44] width 5 height 6
click at [135, 71] on icon at bounding box center [133, 73] width 5 height 6
click at [312, 142] on button "Done" at bounding box center [312, 142] width 18 height 11
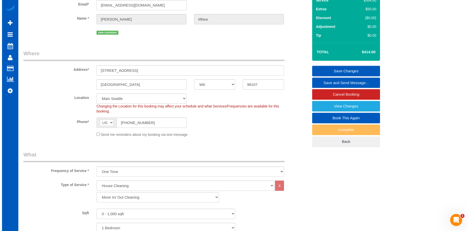
scroll to position [0, 0]
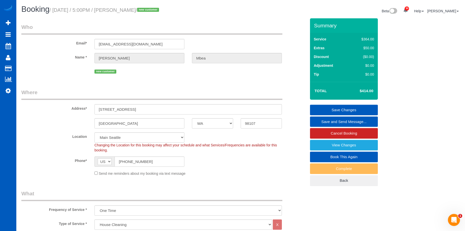
click at [326, 108] on link "Save Changes" at bounding box center [344, 110] width 68 height 11
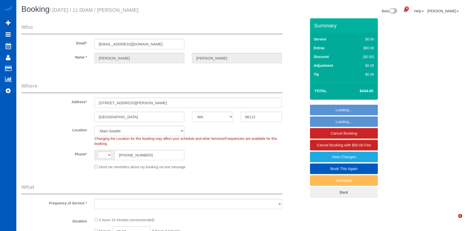
select select "WA"
select select "string:fspay-b8923ca8-eeb0-4a52-9b0d-2e7b21a5d02e"
select select "number:10"
select select "string:[GEOGRAPHIC_DATA]"
select select "object:917"
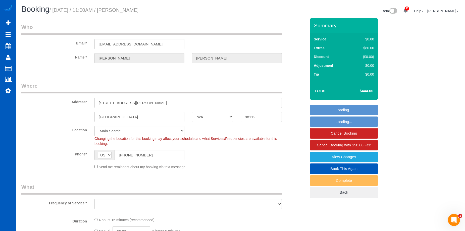
select select "spot1"
select select "object:1158"
select select "199"
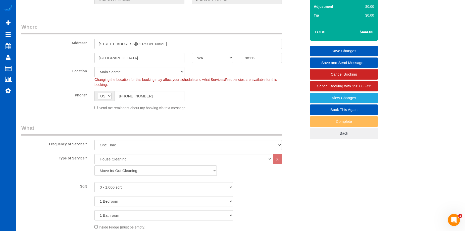
scroll to position [50, 0]
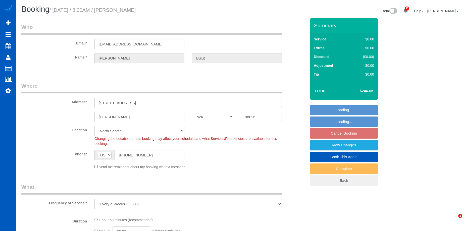
select select "WA"
select select "number:8"
select select "object:914"
select select "spot1"
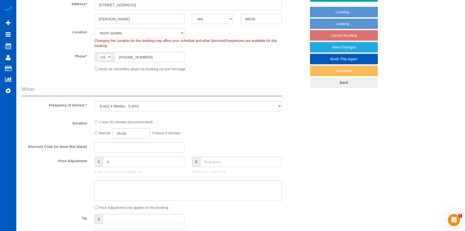
select select "199"
select select "2001"
select select "3"
select select "2"
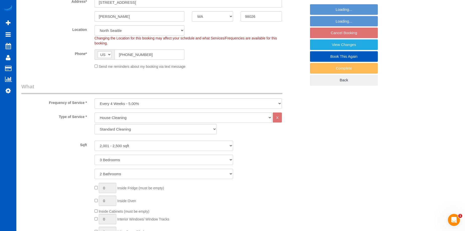
select select "2001"
select select "3"
select select "2"
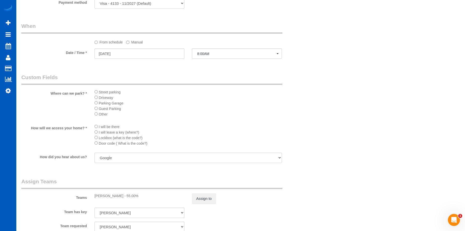
scroll to position [527, 0]
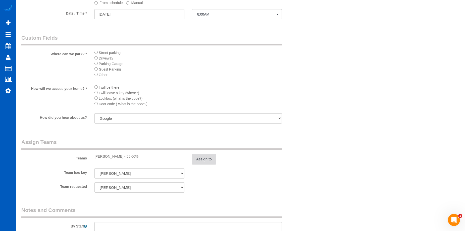
click at [211, 161] on button "Assign to" at bounding box center [204, 159] width 24 height 11
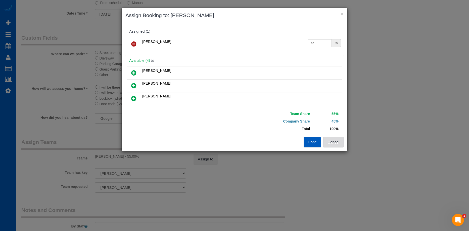
click at [342, 145] on button "Cancel" at bounding box center [333, 142] width 20 height 11
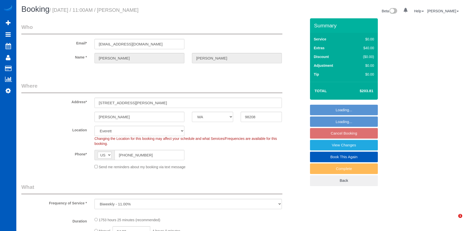
select select "WA"
select select "number:8"
select select "object:915"
select select "string:fspay-ee5919fe-66f1-4365-929e-073ccac8585c"
select select "1001"
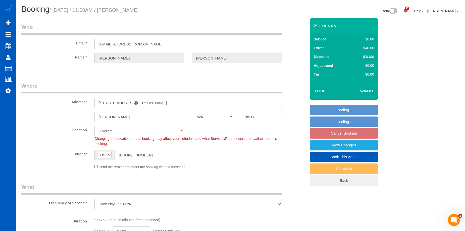
select select "3"
select select "spot1"
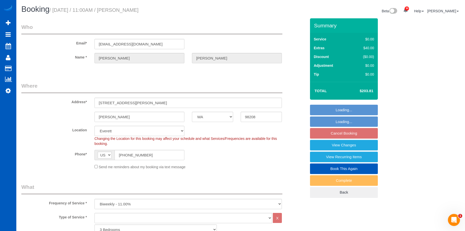
select select "1001"
select select "3"
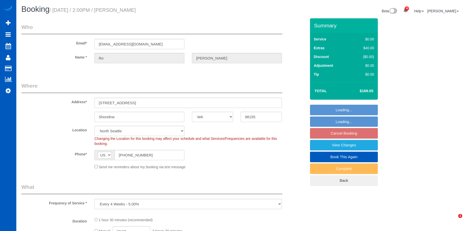
select select "WA"
select select "spot1"
select select "199"
select select "2"
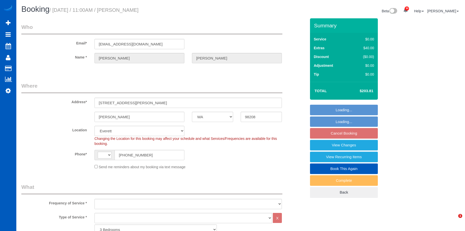
select select "WA"
select select "1001"
select select "3"
select select "number:8"
select select "1001"
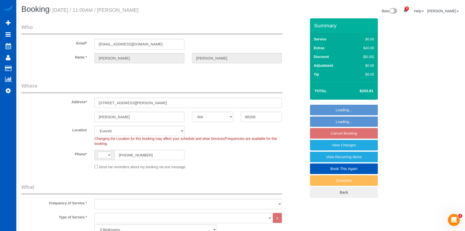
select select "3"
select select "string:US"
select select "object:1165"
select select "spot1"
select select "object:1171"
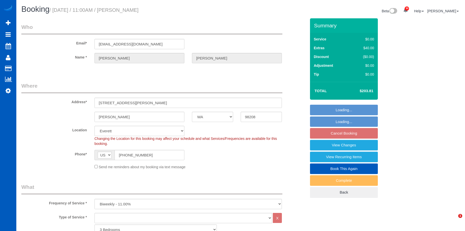
select select "WA"
select select "number:8"
select select "1001"
select select "3"
select select "spot1"
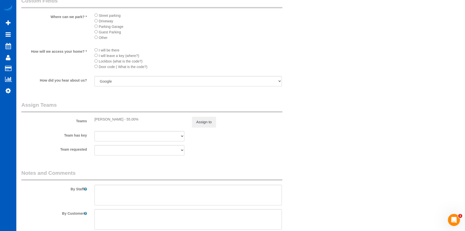
scroll to position [550, 0]
